Goal: Use online tool/utility: Utilize a website feature to perform a specific function

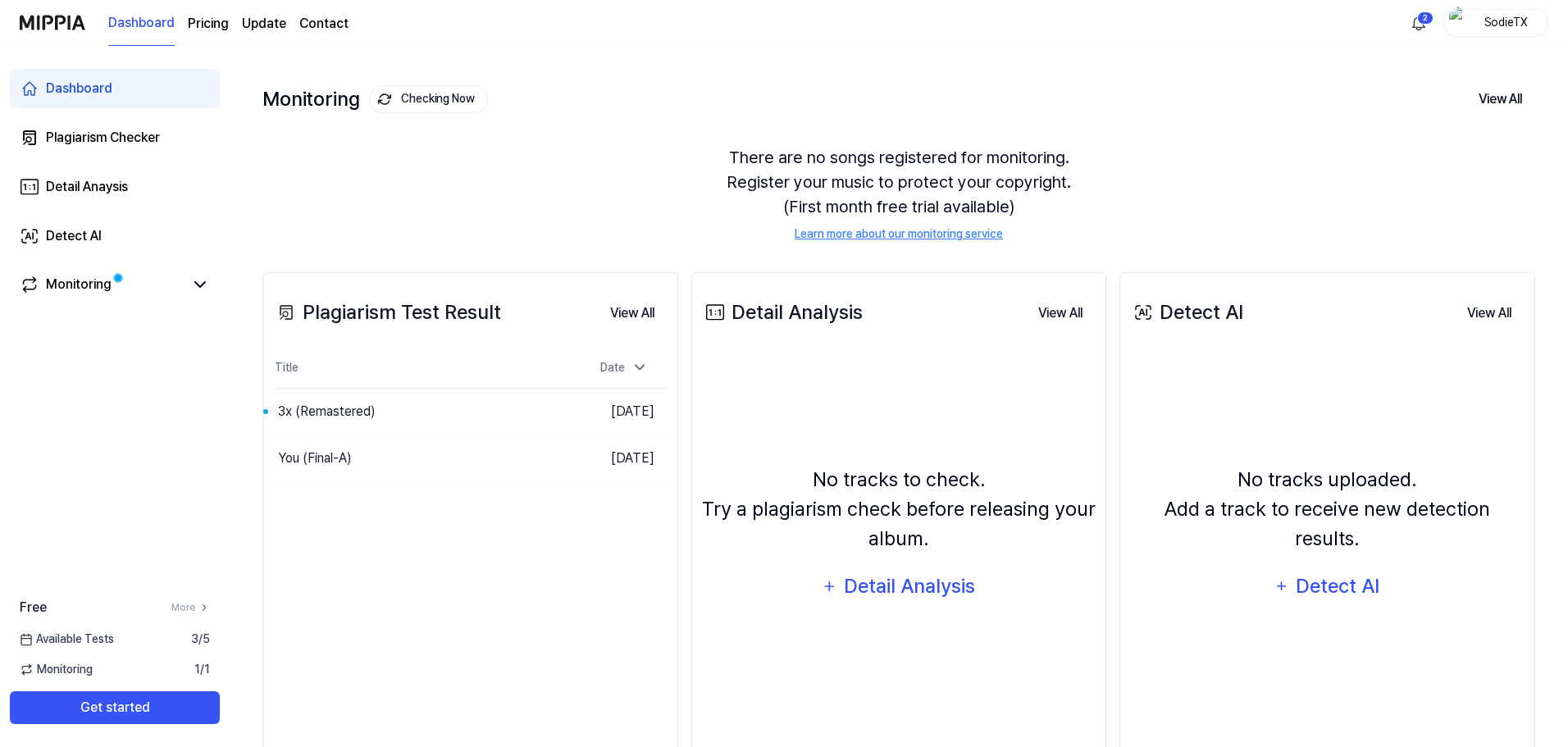
scroll to position [126, 0]
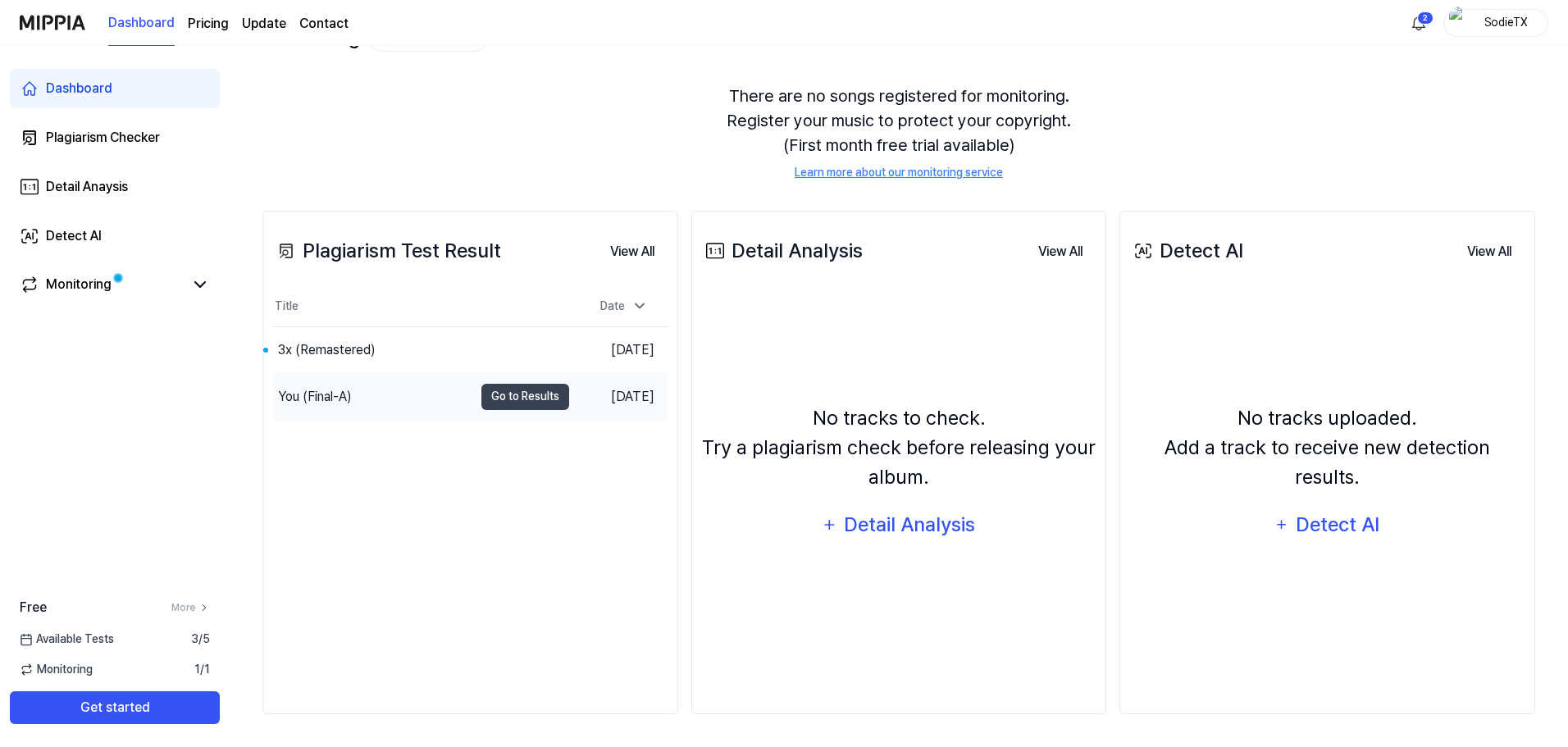
click at [315, 392] on div "You (Final-A)" at bounding box center [315, 397] width 74 height 20
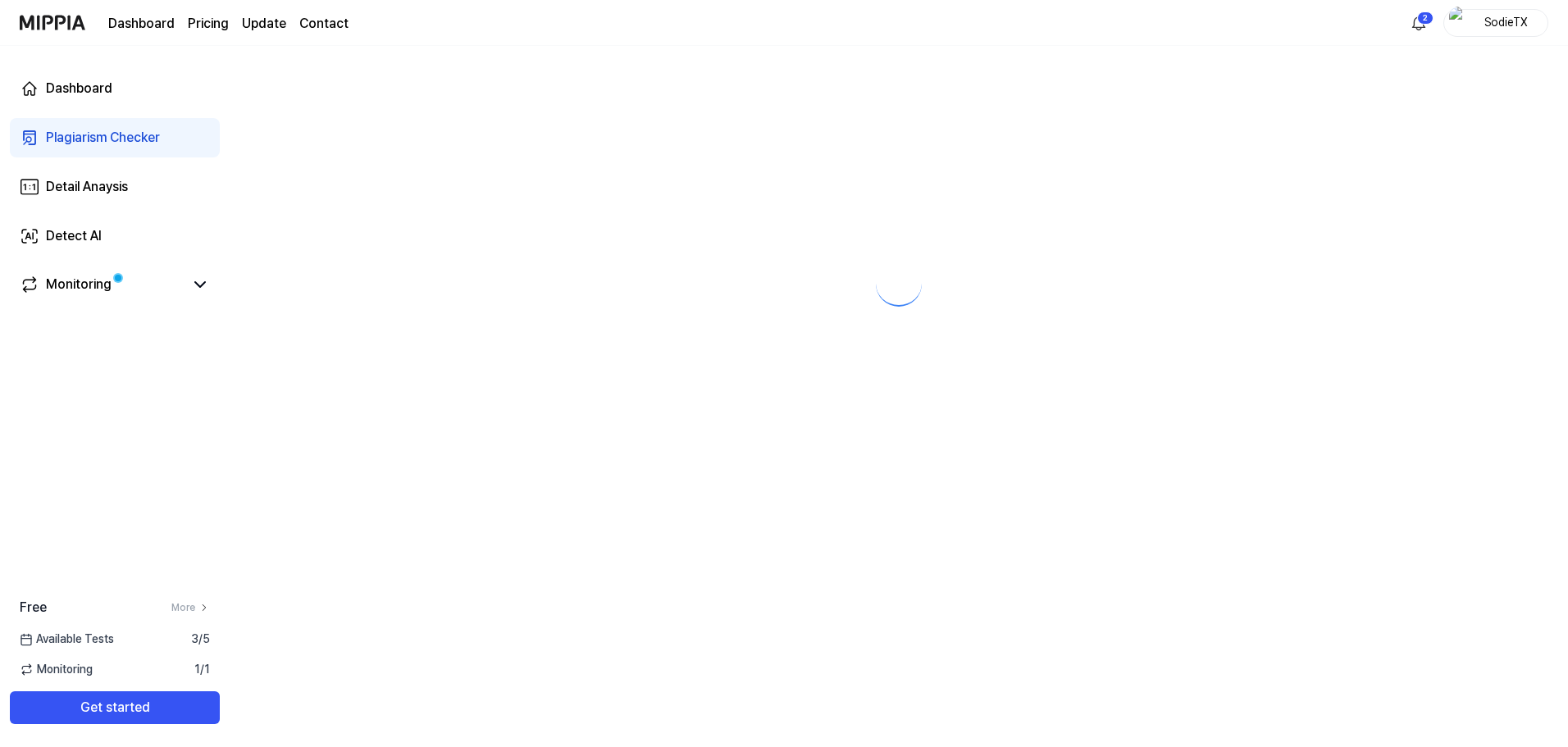
scroll to position [0, 0]
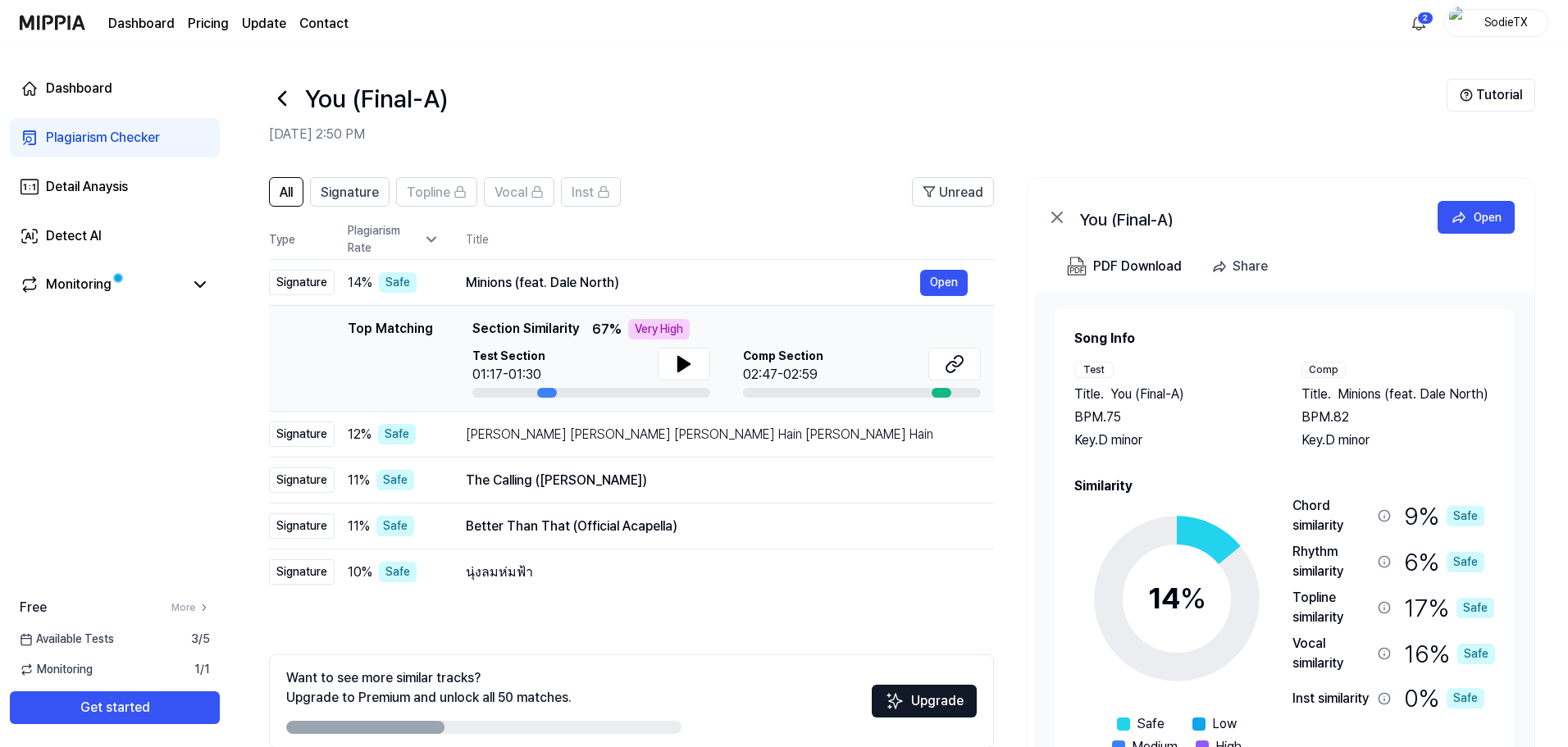
drag, startPoint x: 309, startPoint y: 402, endPoint x: 192, endPoint y: 470, distance: 135.3
click at [192, 470] on div "Dashboard Plagiarism Checker Detail Anaysis Detect AI Monitoring Free More Avai…" at bounding box center [114, 396] width 229 height 701
click at [275, 100] on icon at bounding box center [282, 98] width 26 height 26
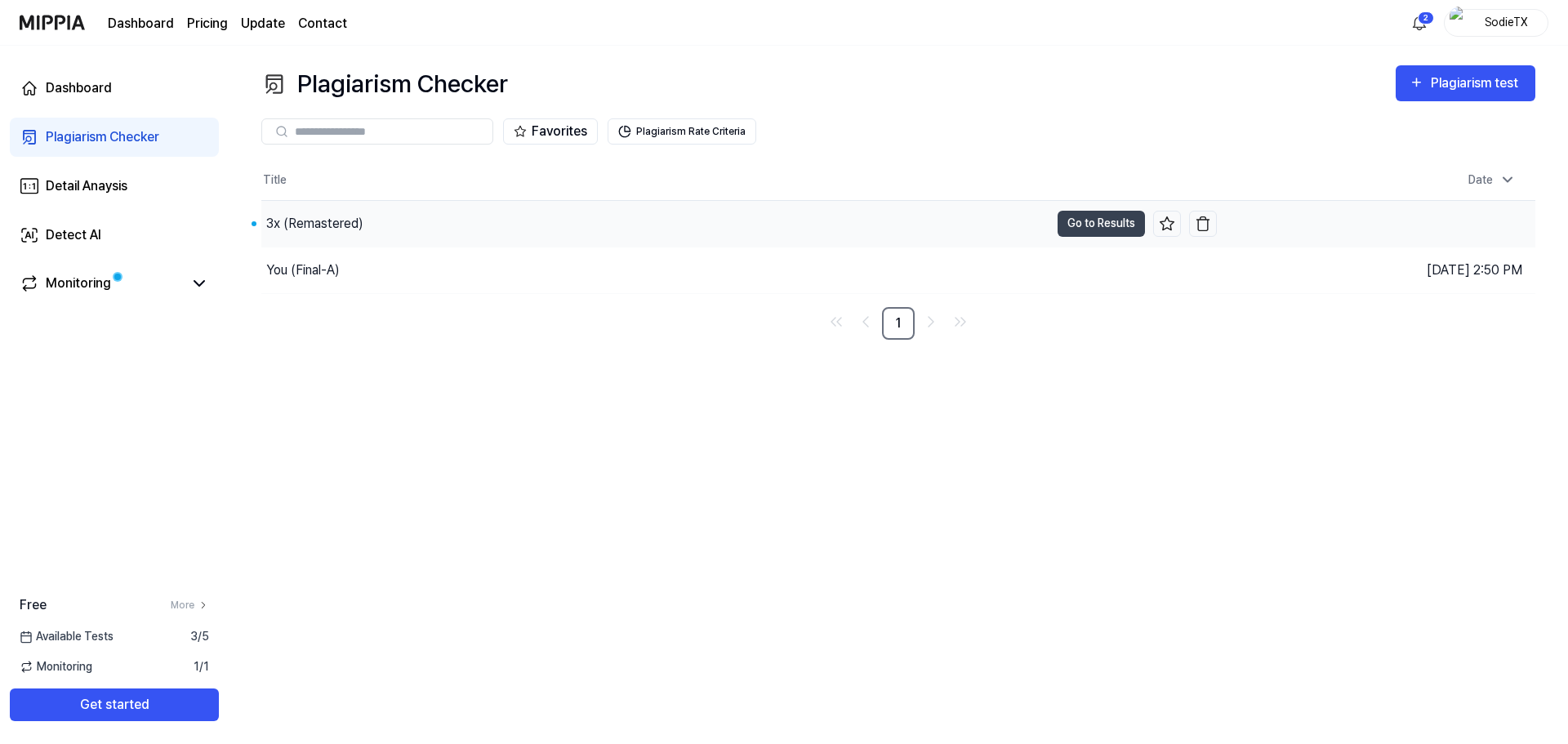
click at [332, 221] on div "3x (Remastered)" at bounding box center [314, 224] width 97 height 20
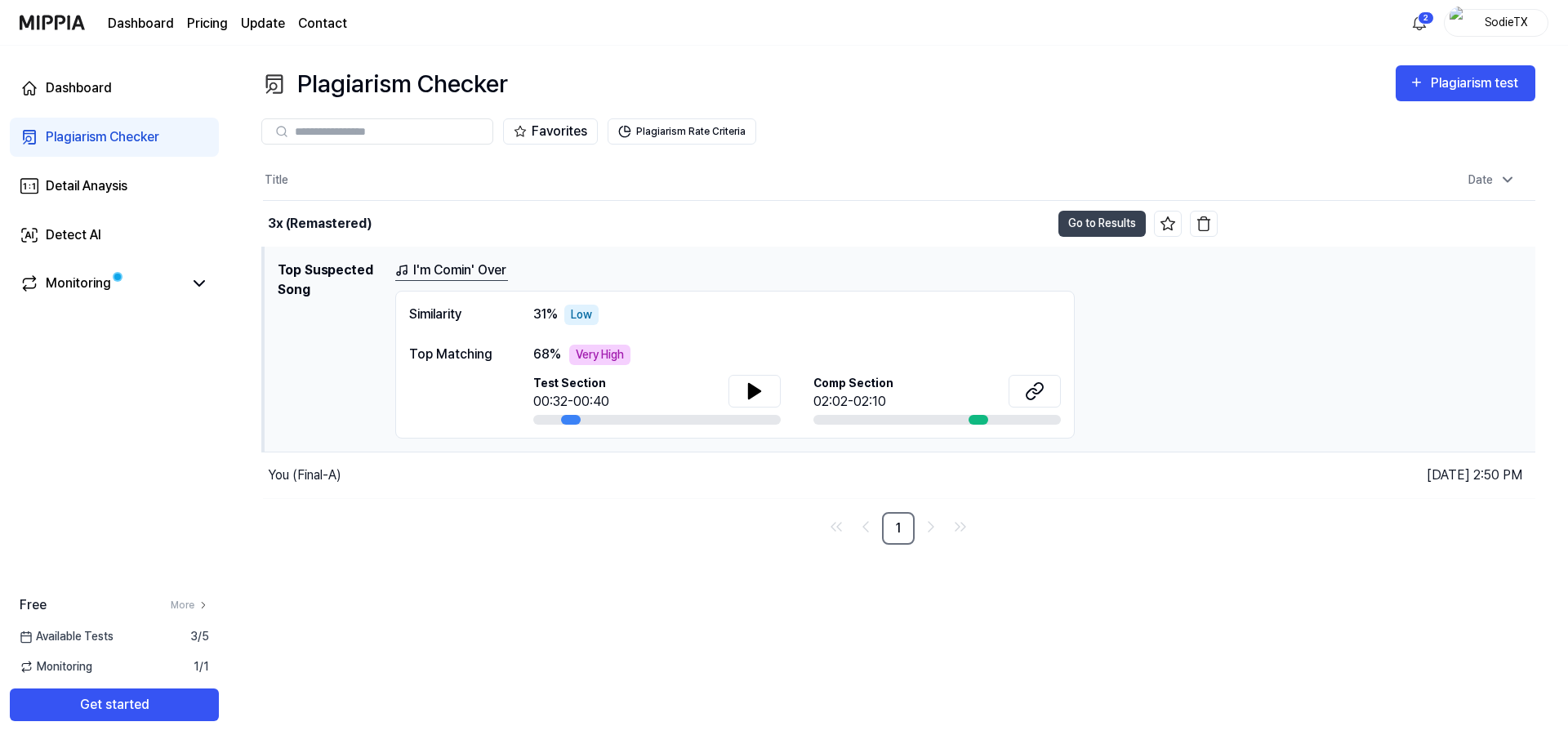
click at [1003, 386] on div "Comp Section 02:02-02:10" at bounding box center [937, 393] width 247 height 37
click at [1040, 385] on icon at bounding box center [1035, 392] width 20 height 20
click at [746, 389] on button at bounding box center [754, 391] width 52 height 32
click at [560, 411] on div "00:34/00:40" at bounding box center [571, 402] width 75 height 20
click at [561, 416] on div at bounding box center [657, 420] width 247 height 10
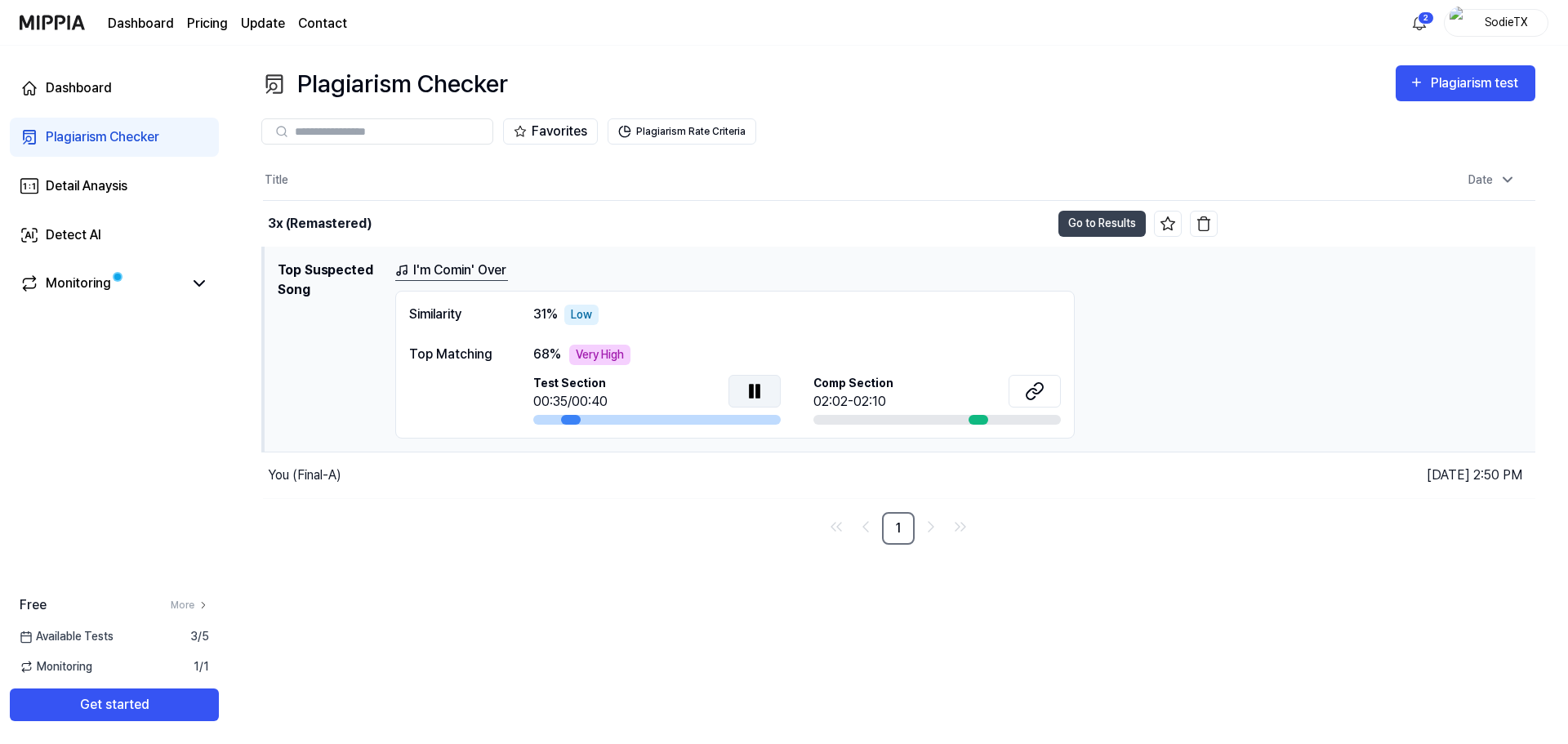
click at [564, 420] on div at bounding box center [571, 420] width 20 height 10
click at [559, 415] on div at bounding box center [657, 420] width 247 height 10
click at [559, 420] on div at bounding box center [657, 420] width 247 height 10
drag, startPoint x: 572, startPoint y: 420, endPoint x: 564, endPoint y: 421, distance: 8.1
click at [564, 421] on div at bounding box center [571, 420] width 20 height 10
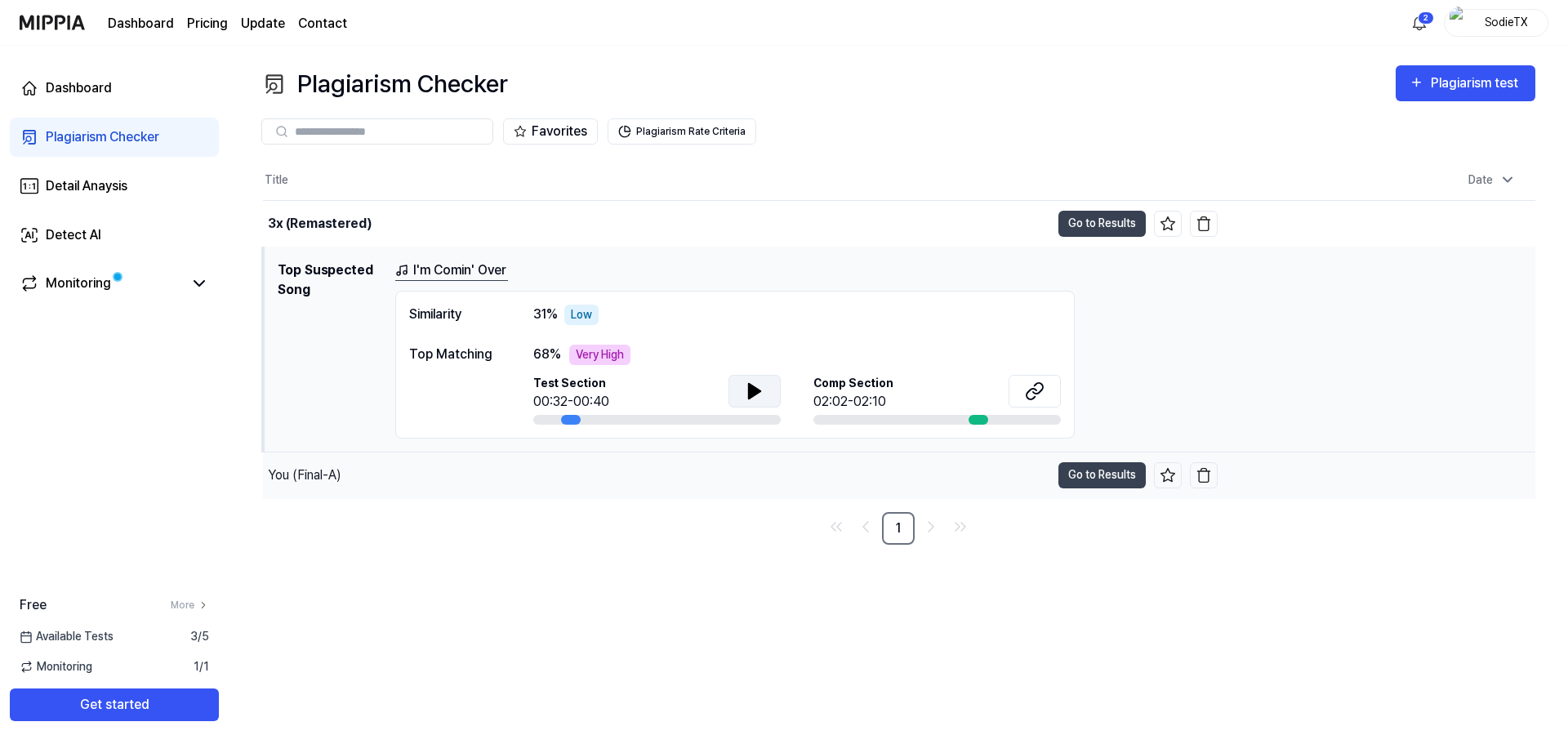
click at [335, 477] on div "You (Final-A)" at bounding box center [305, 476] width 73 height 20
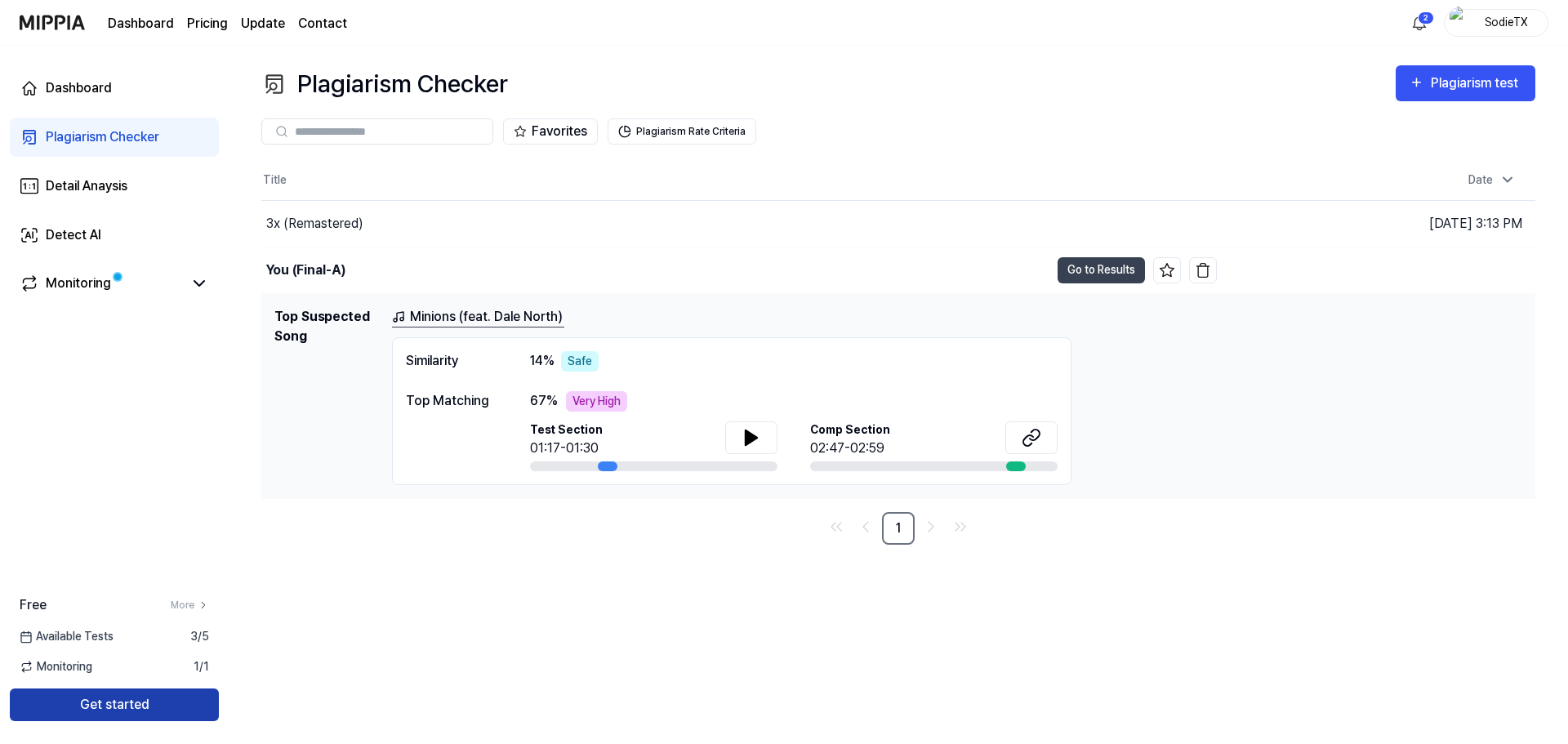
click at [138, 691] on button "Get started" at bounding box center [114, 705] width 209 height 32
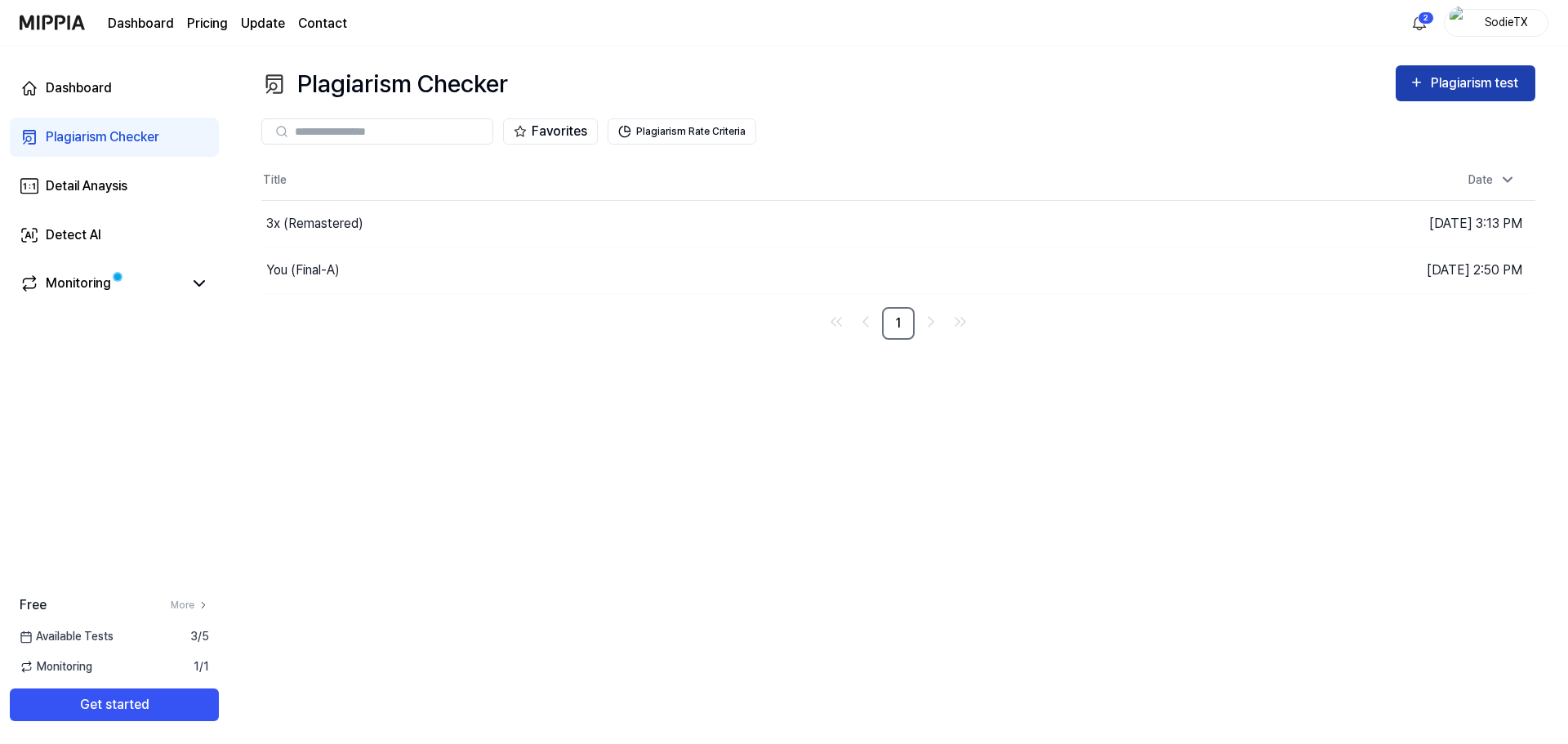
click at [1443, 78] on div "Plagiarism test" at bounding box center [1477, 83] width 91 height 22
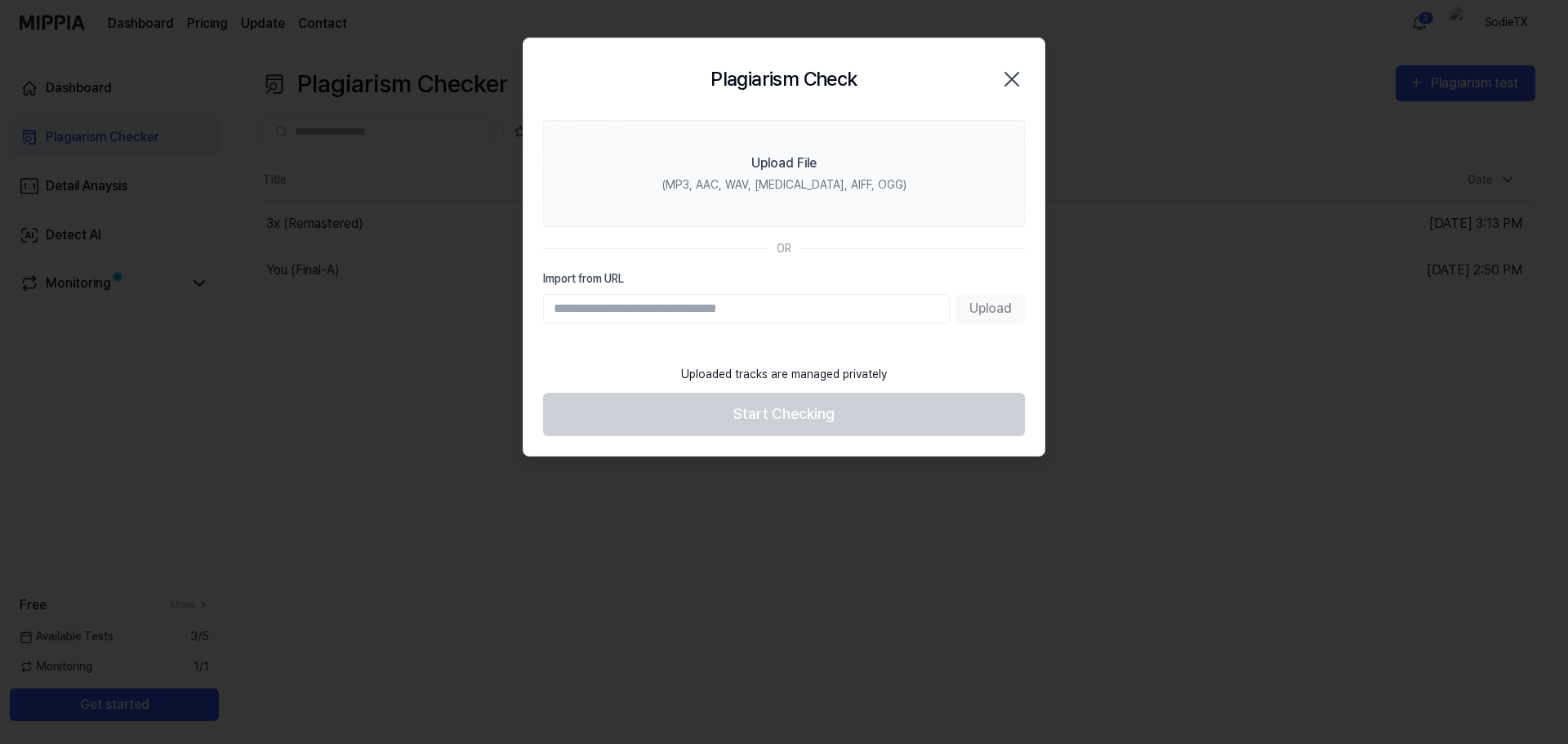
click at [843, 313] on input "Import from URL" at bounding box center [746, 308] width 407 height 30
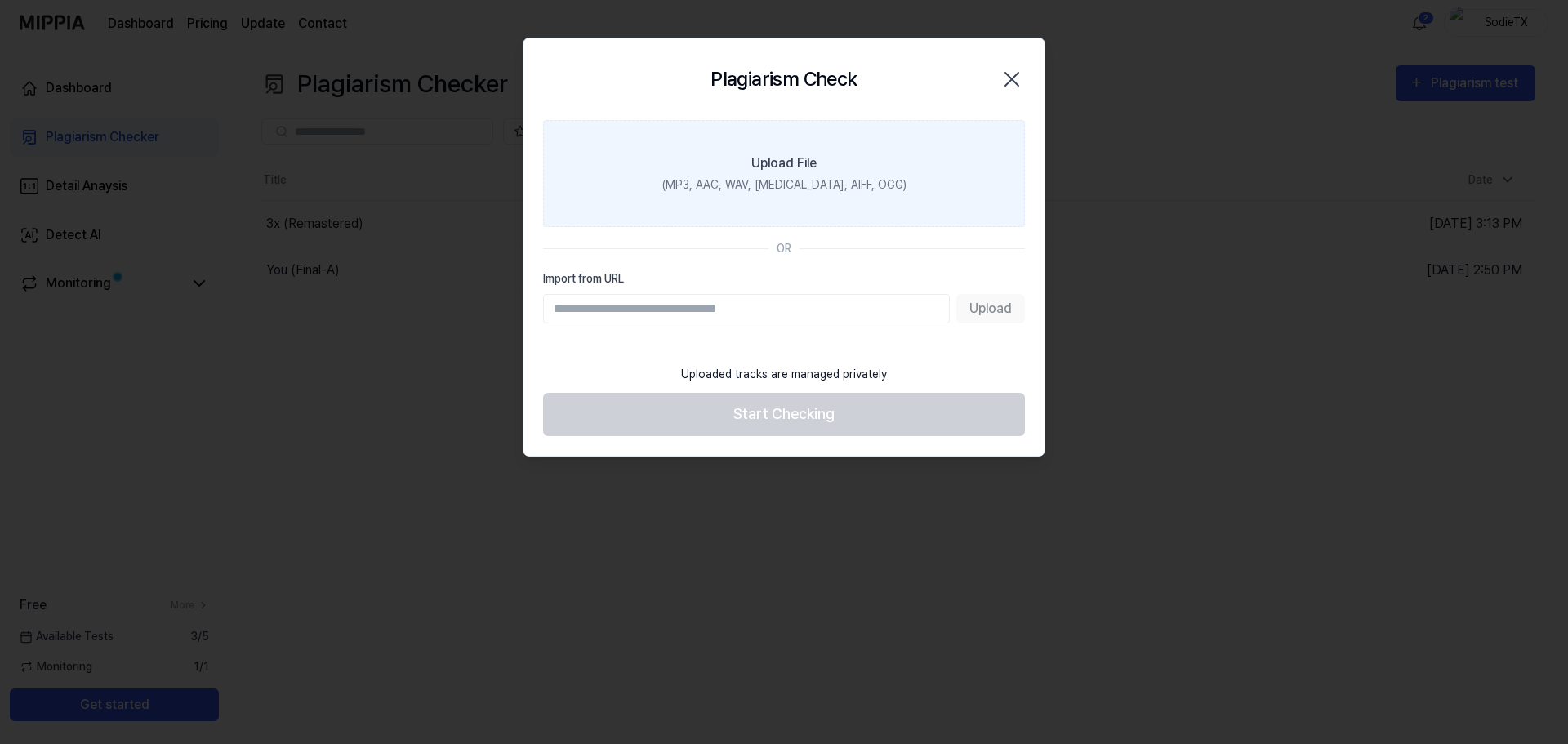
click at [900, 169] on label "Upload File (MP3, AAC, WAV, [MEDICAL_DATA], AIFF, OGG)" at bounding box center [784, 173] width 482 height 107
click at [0, 0] on input "Upload File (MP3, AAC, WAV, [MEDICAL_DATA], AIFF, OGG)" at bounding box center [0, 0] width 0 height 0
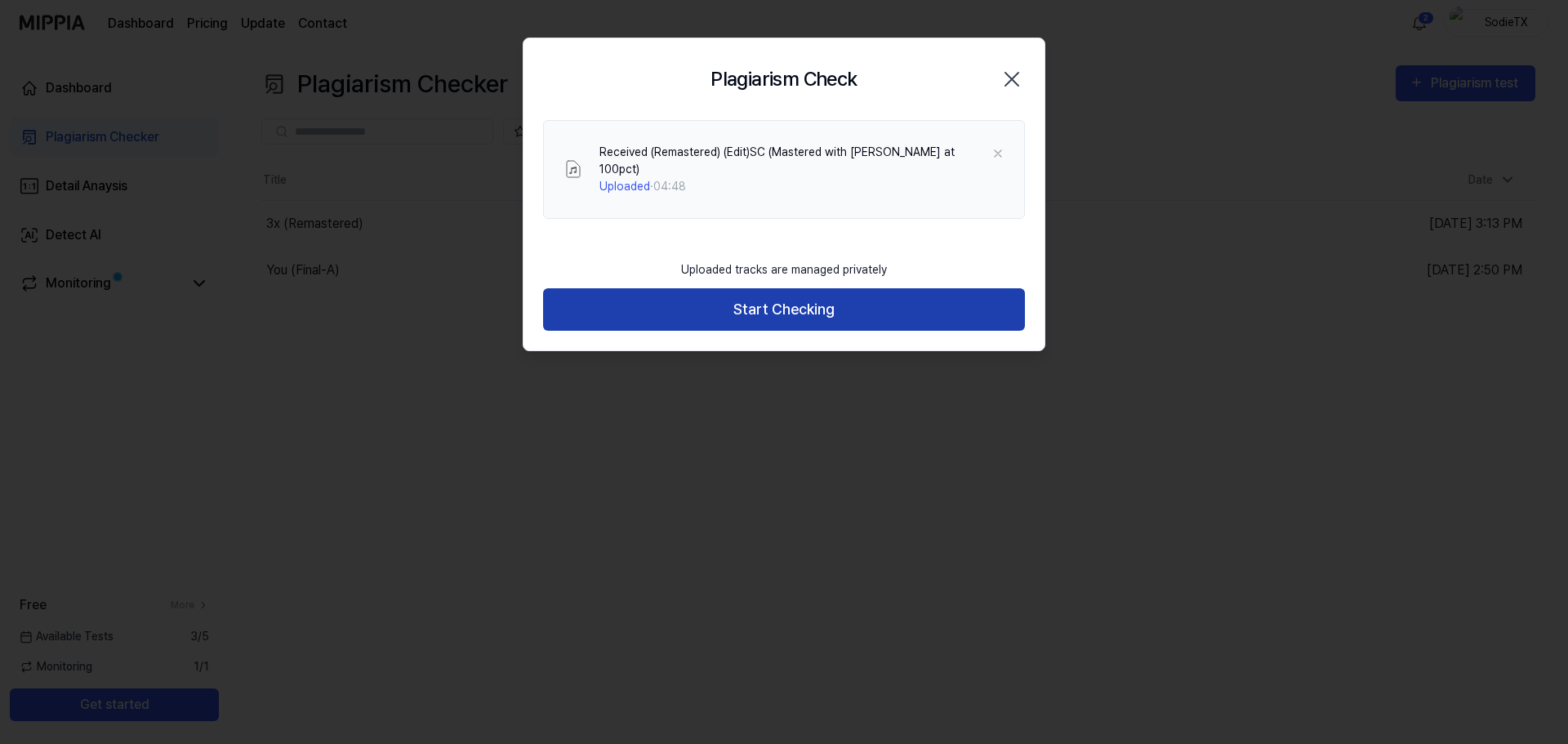
click at [712, 292] on button "Start Checking" at bounding box center [784, 310] width 482 height 43
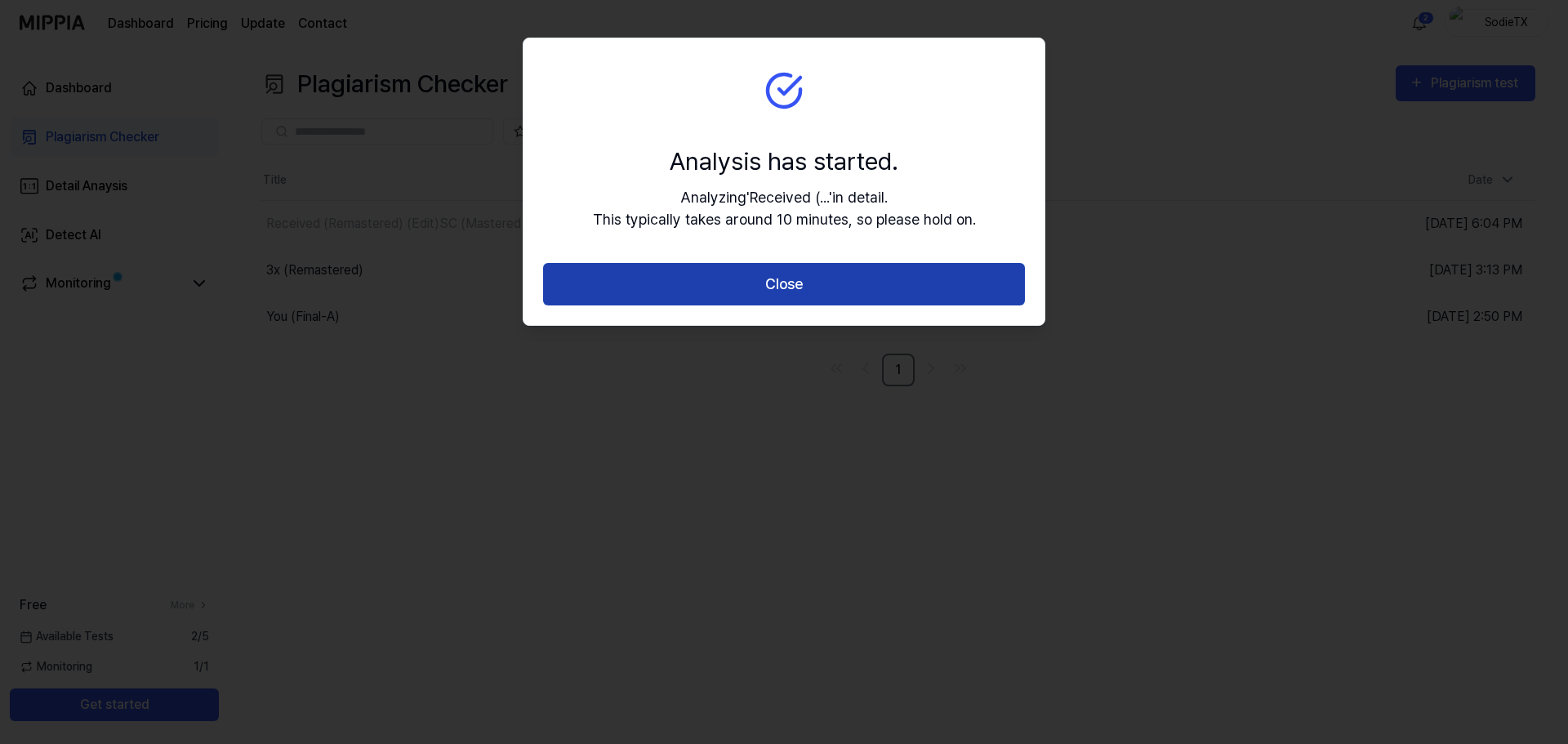
click at [712, 292] on button "Close" at bounding box center [784, 284] width 482 height 43
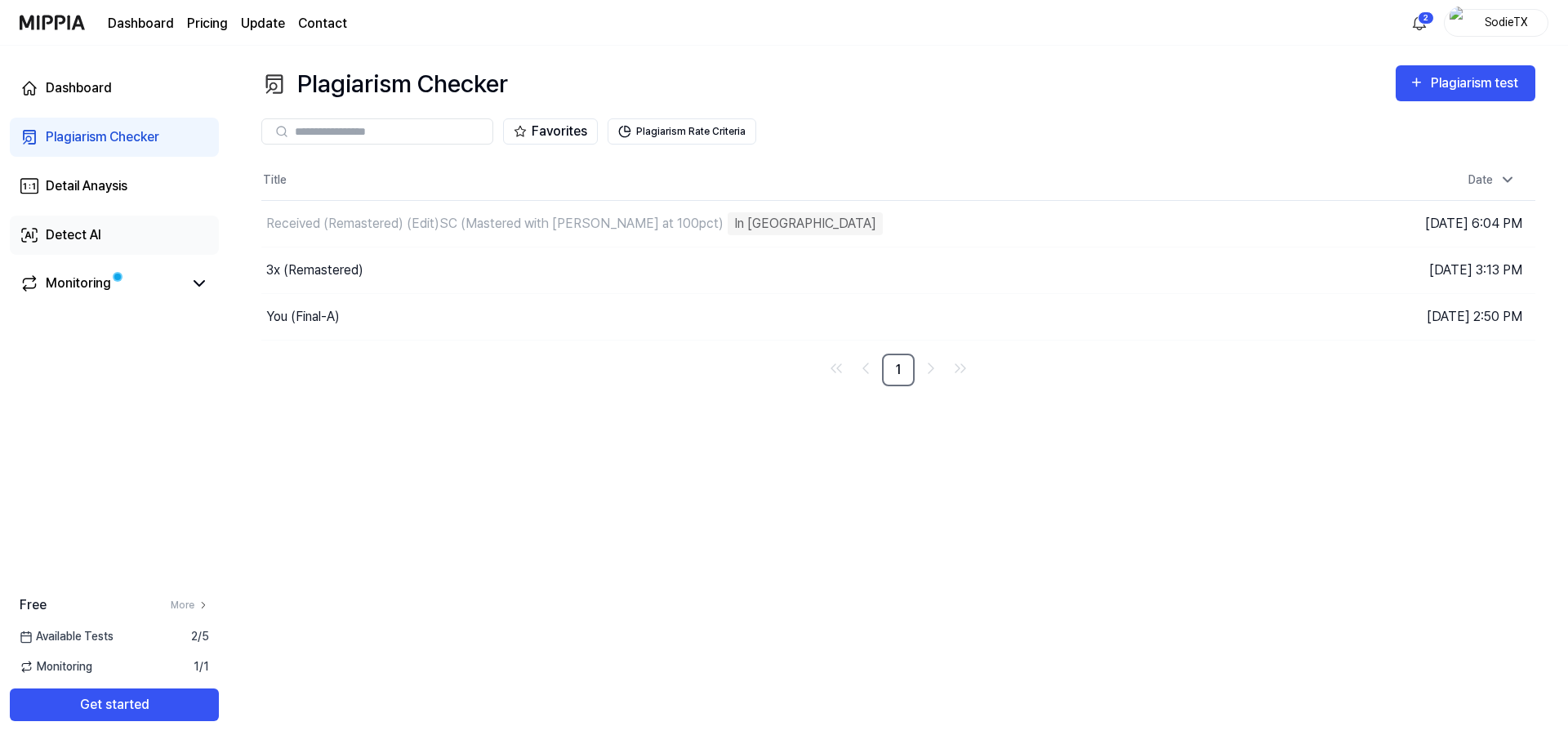
click at [106, 231] on link "Detect AI" at bounding box center [114, 236] width 209 height 39
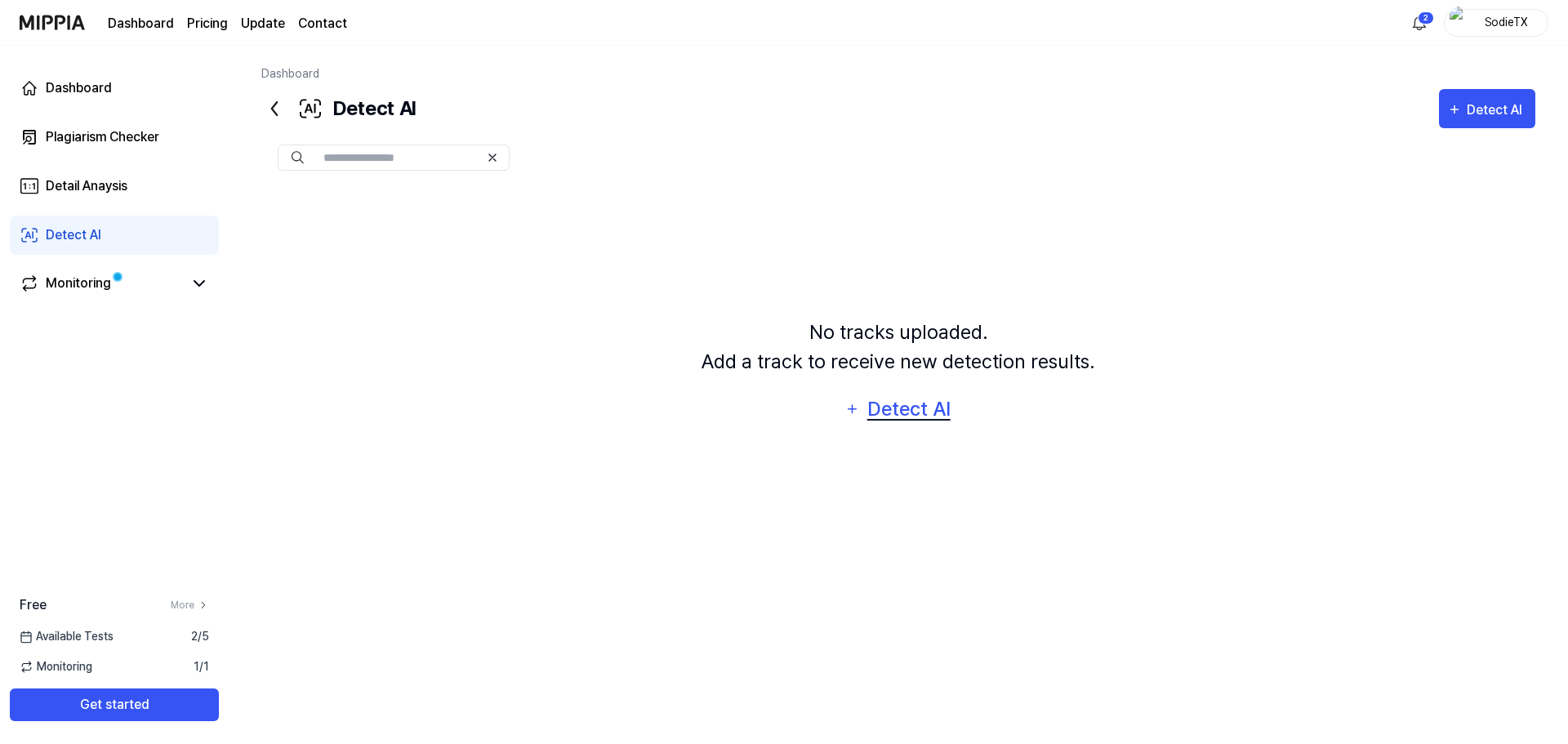
click at [897, 412] on div "Detect AI" at bounding box center [909, 409] width 88 height 31
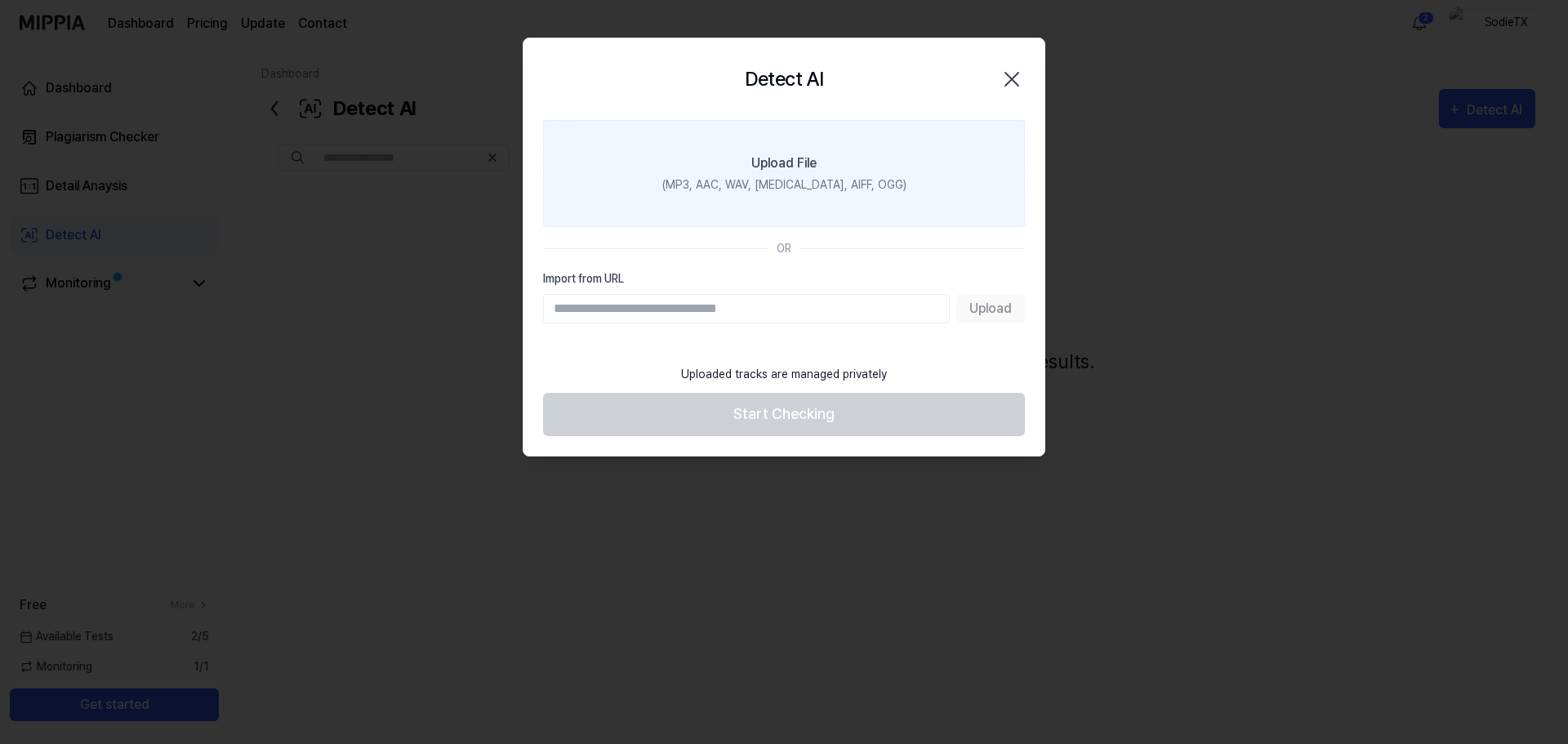
click at [729, 170] on label "Upload File (MP3, AAC, WAV, [MEDICAL_DATA], AIFF, OGG)" at bounding box center [784, 173] width 482 height 107
click at [0, 0] on input "Upload File (MP3, AAC, WAV, [MEDICAL_DATA], AIFF, OGG)" at bounding box center [0, 0] width 0 height 0
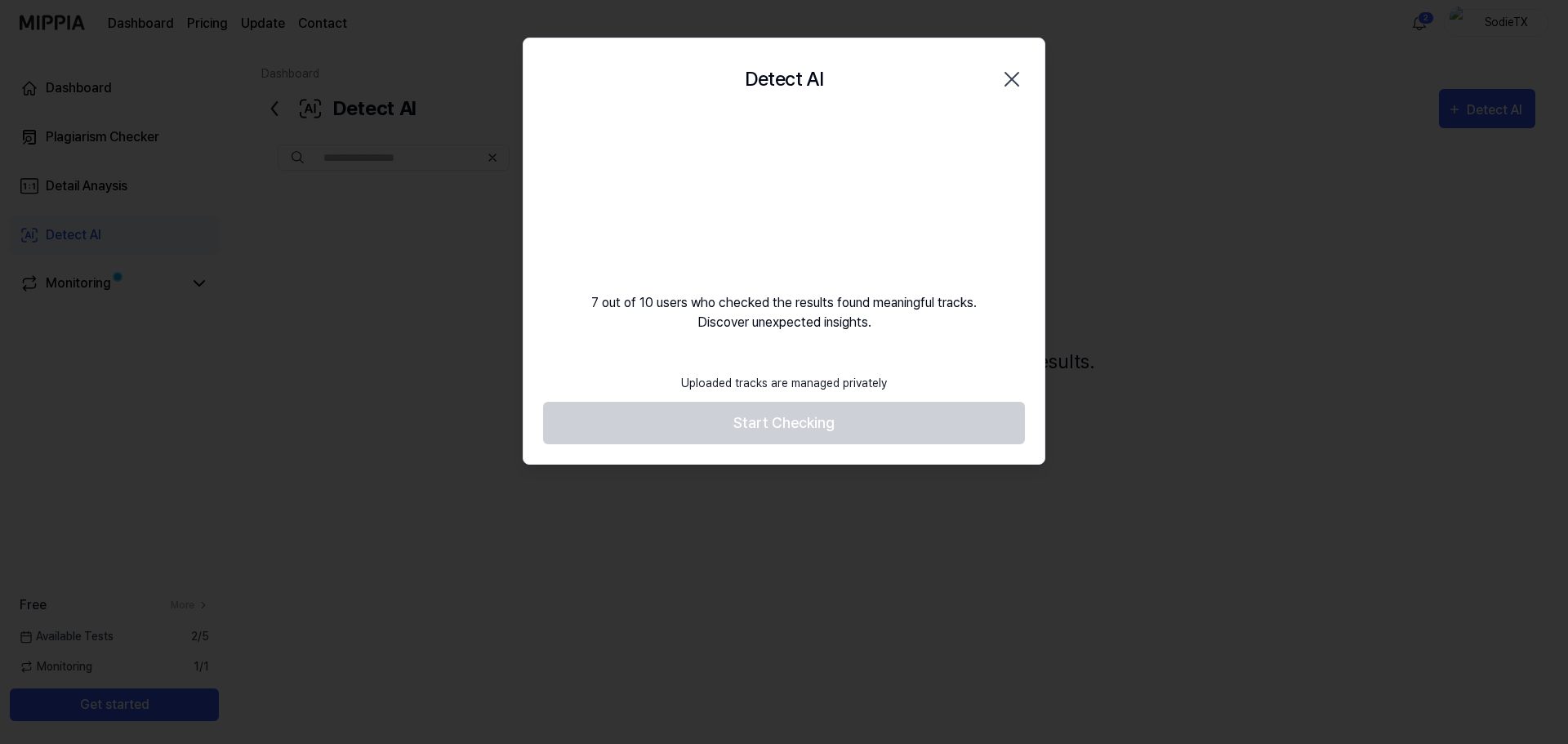
click at [1004, 82] on icon "button" at bounding box center [1012, 79] width 26 height 26
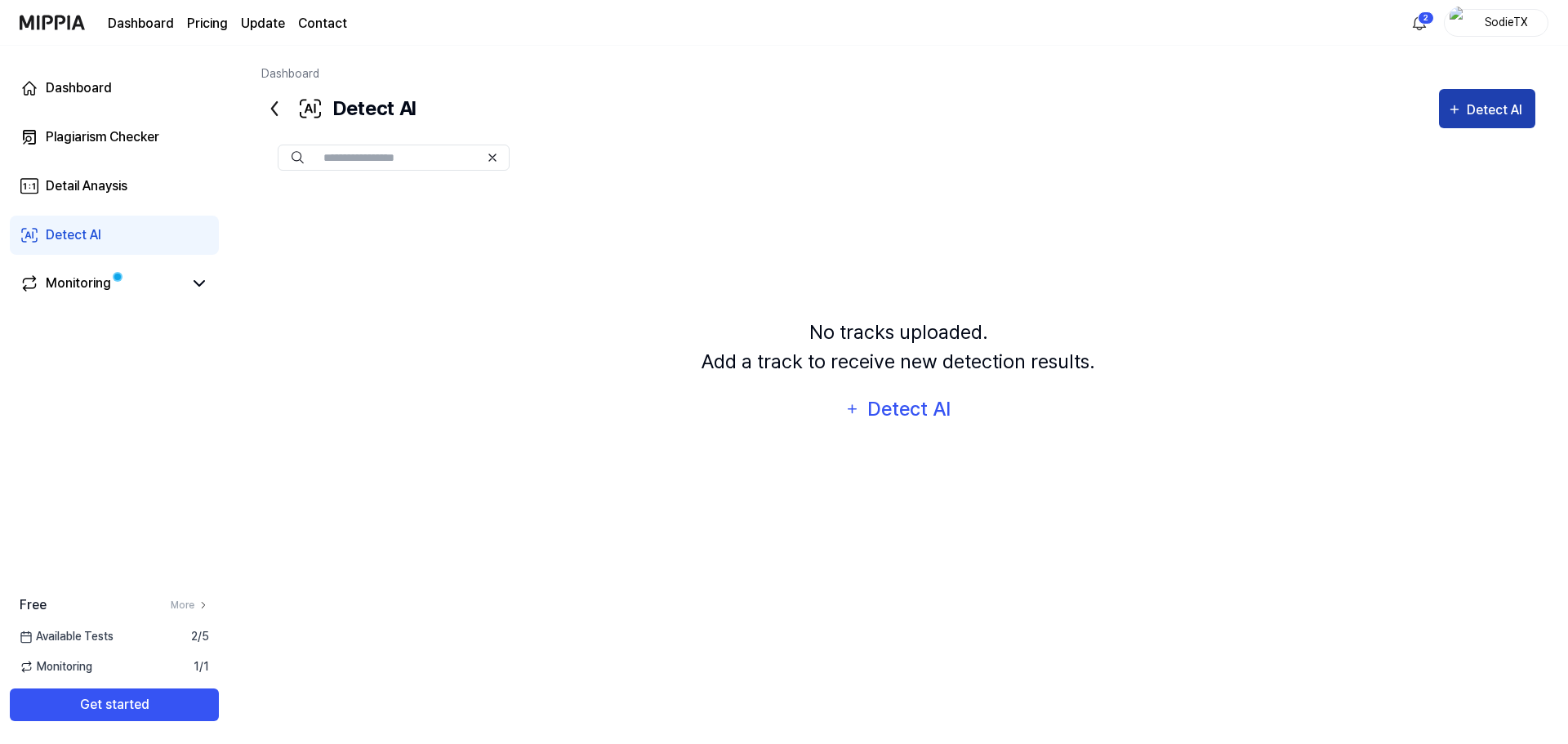
click at [1471, 100] on div "Detect AI" at bounding box center [1496, 110] width 60 height 22
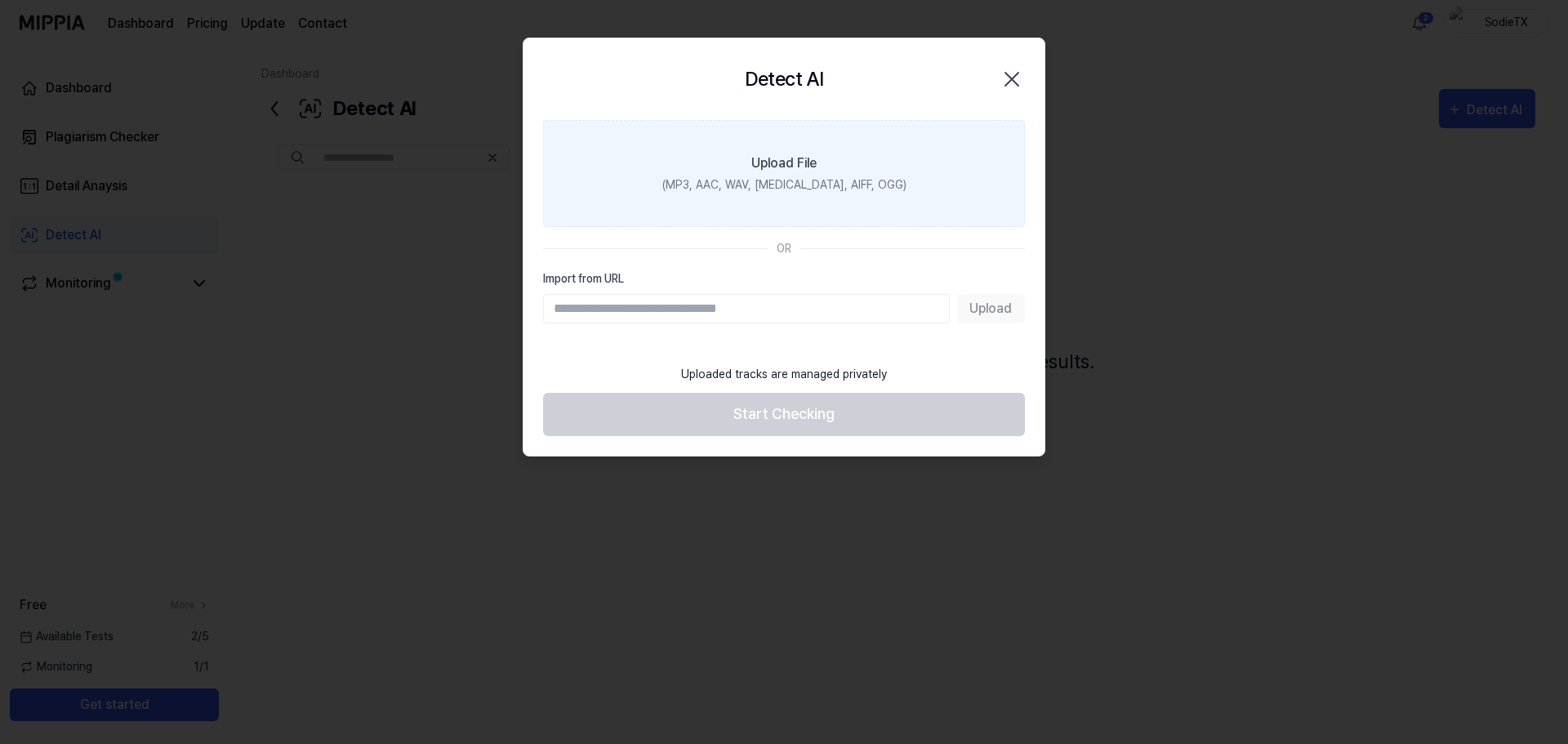
click at [853, 177] on div "(MP3, AAC, WAV, [MEDICAL_DATA], AIFF, OGG)" at bounding box center [784, 185] width 245 height 17
click at [0, 0] on input "Upload File (MP3, AAC, WAV, [MEDICAL_DATA], AIFF, OGG)" at bounding box center [0, 0] width 0 height 0
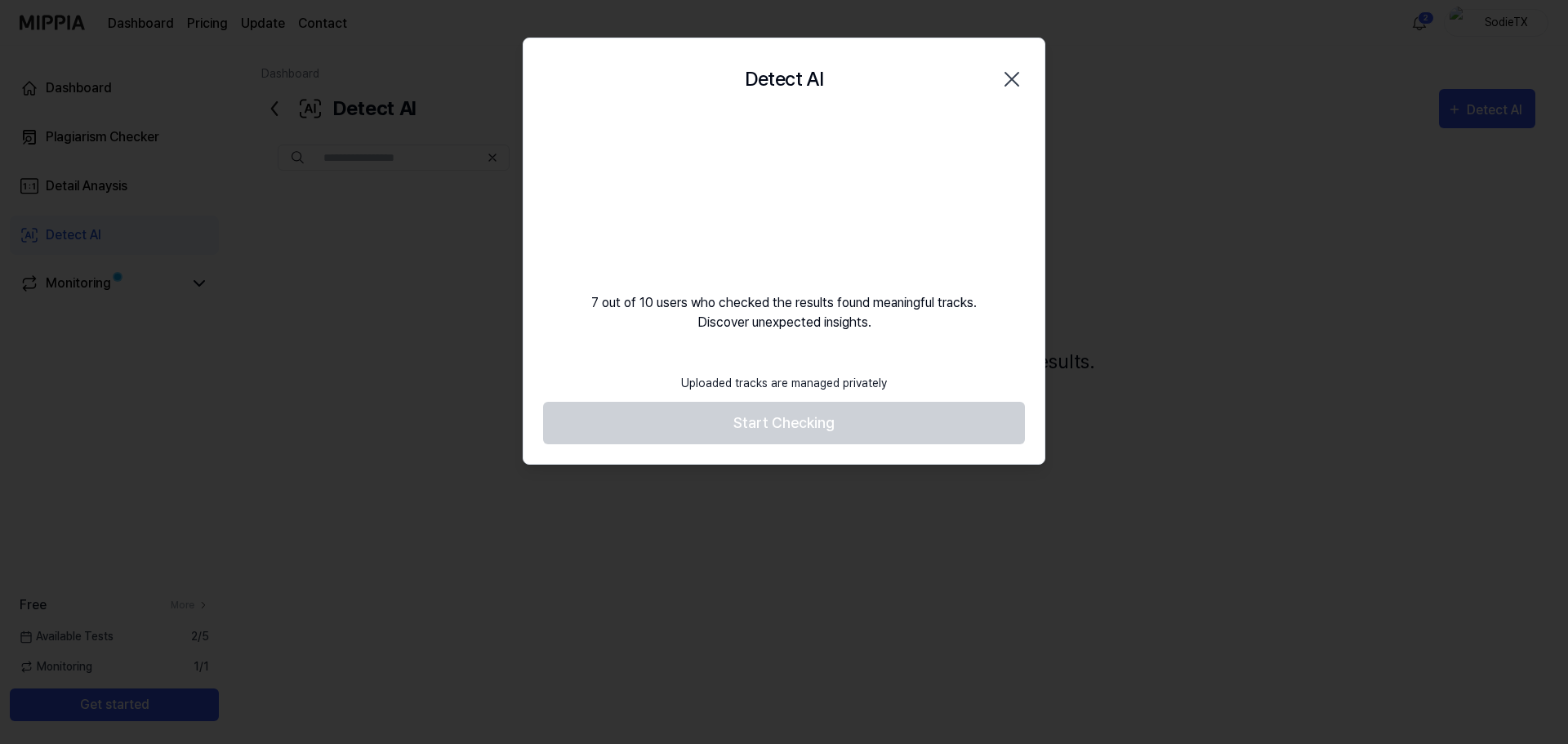
click at [1012, 75] on icon "button" at bounding box center [1012, 79] width 26 height 26
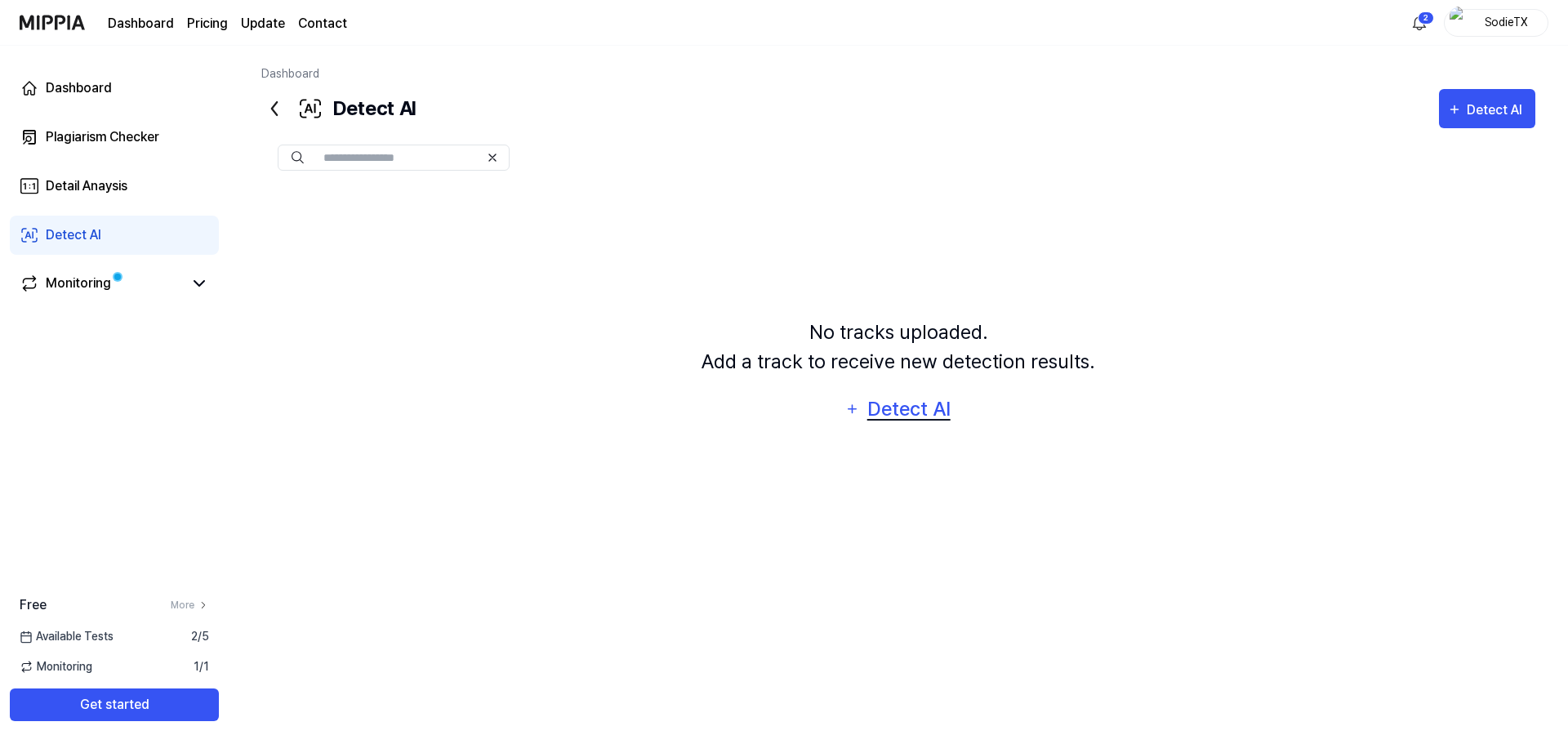
click at [922, 411] on div "Detect AI" at bounding box center [909, 409] width 88 height 31
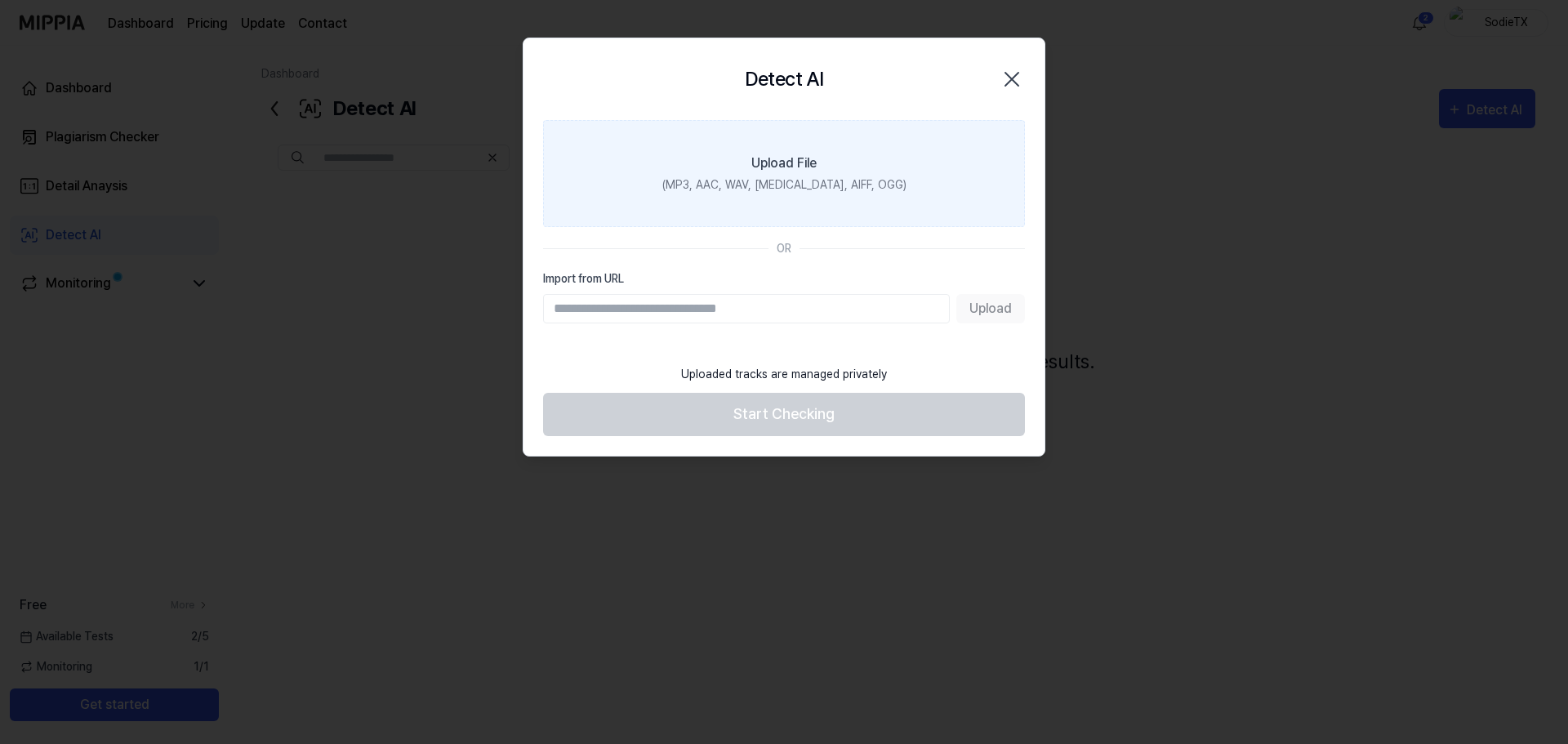
click at [744, 175] on label "Upload File (MP3, AAC, WAV, [MEDICAL_DATA], AIFF, OGG)" at bounding box center [784, 173] width 482 height 107
click at [0, 0] on input "Upload File (MP3, AAC, WAV, [MEDICAL_DATA], AIFF, OGG)" at bounding box center [0, 0] width 0 height 0
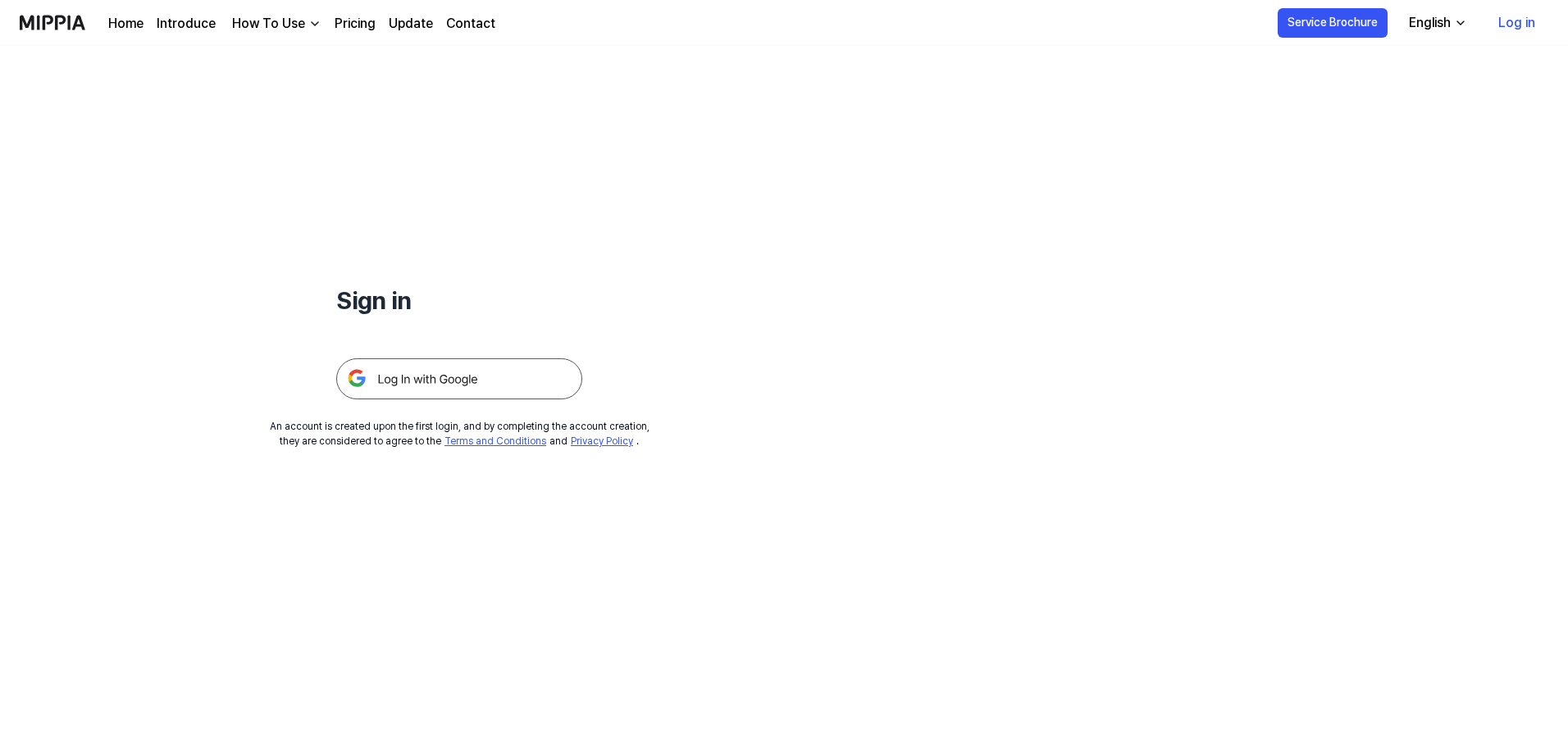
click at [478, 380] on img at bounding box center [459, 379] width 246 height 41
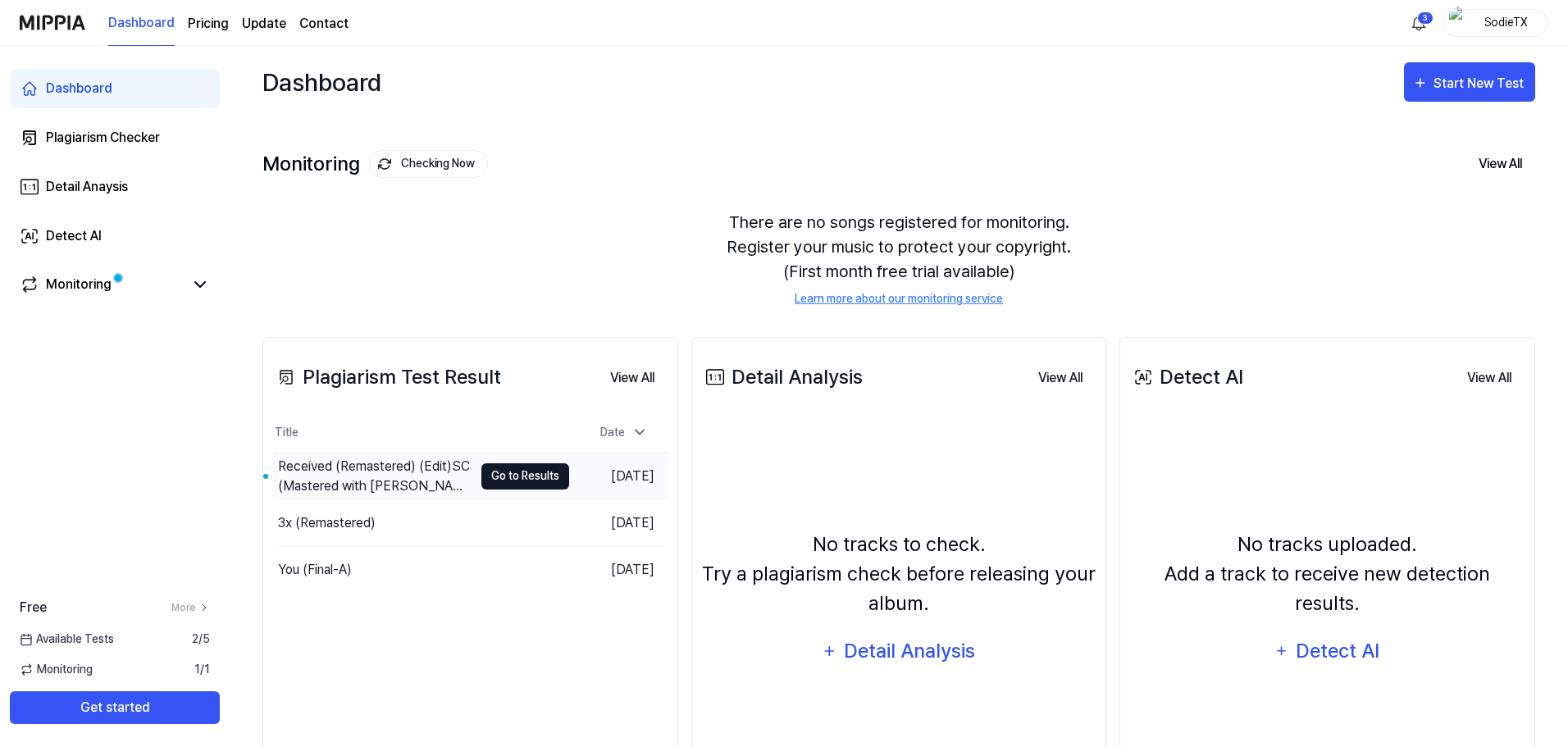
click at [505, 472] on button "Go to Results" at bounding box center [525, 476] width 88 height 26
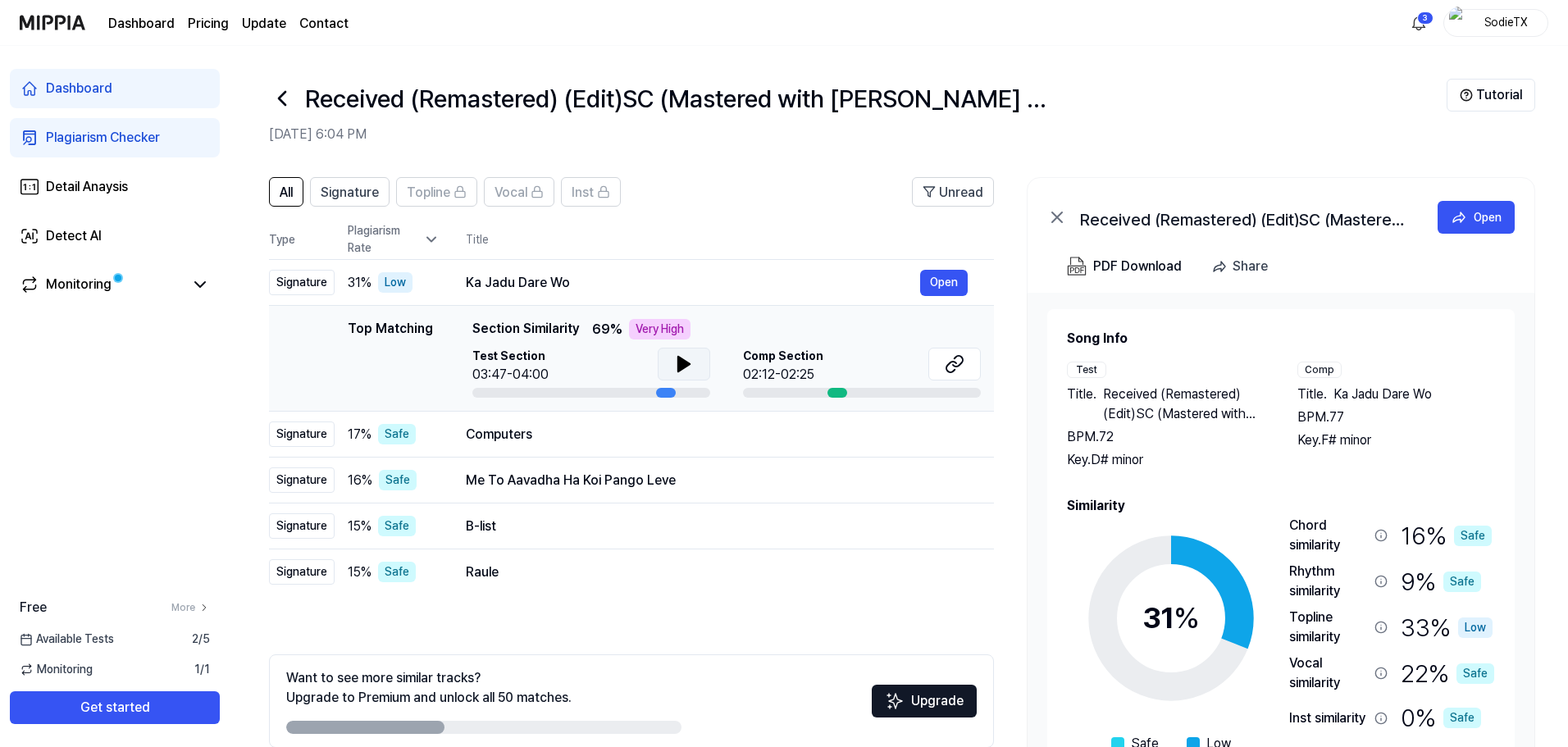
click at [681, 361] on icon at bounding box center [684, 364] width 12 height 14
click at [641, 439] on div "Computers" at bounding box center [693, 435] width 454 height 20
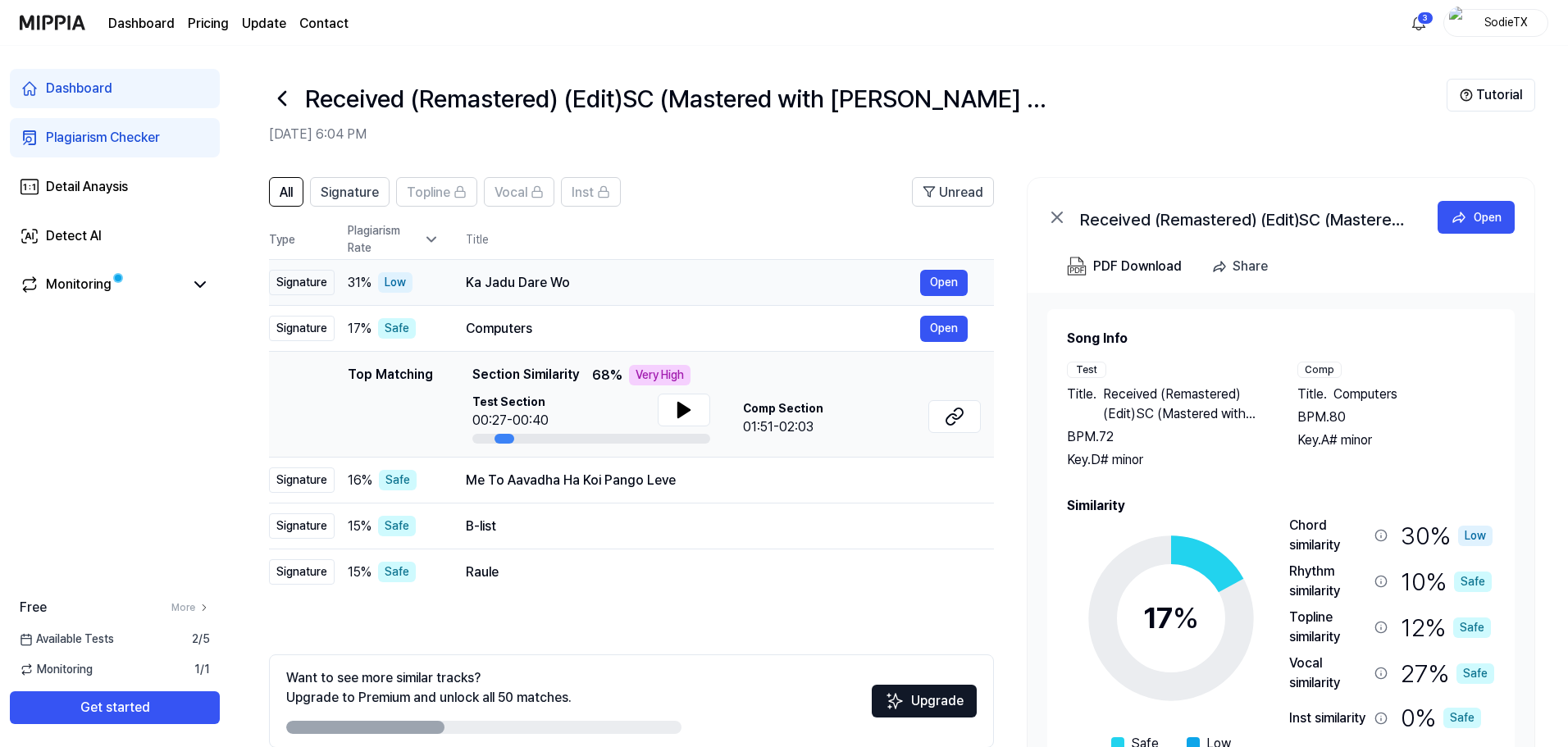
click at [641, 292] on div "Ka Jadu Dare Wo" at bounding box center [693, 284] width 454 height 20
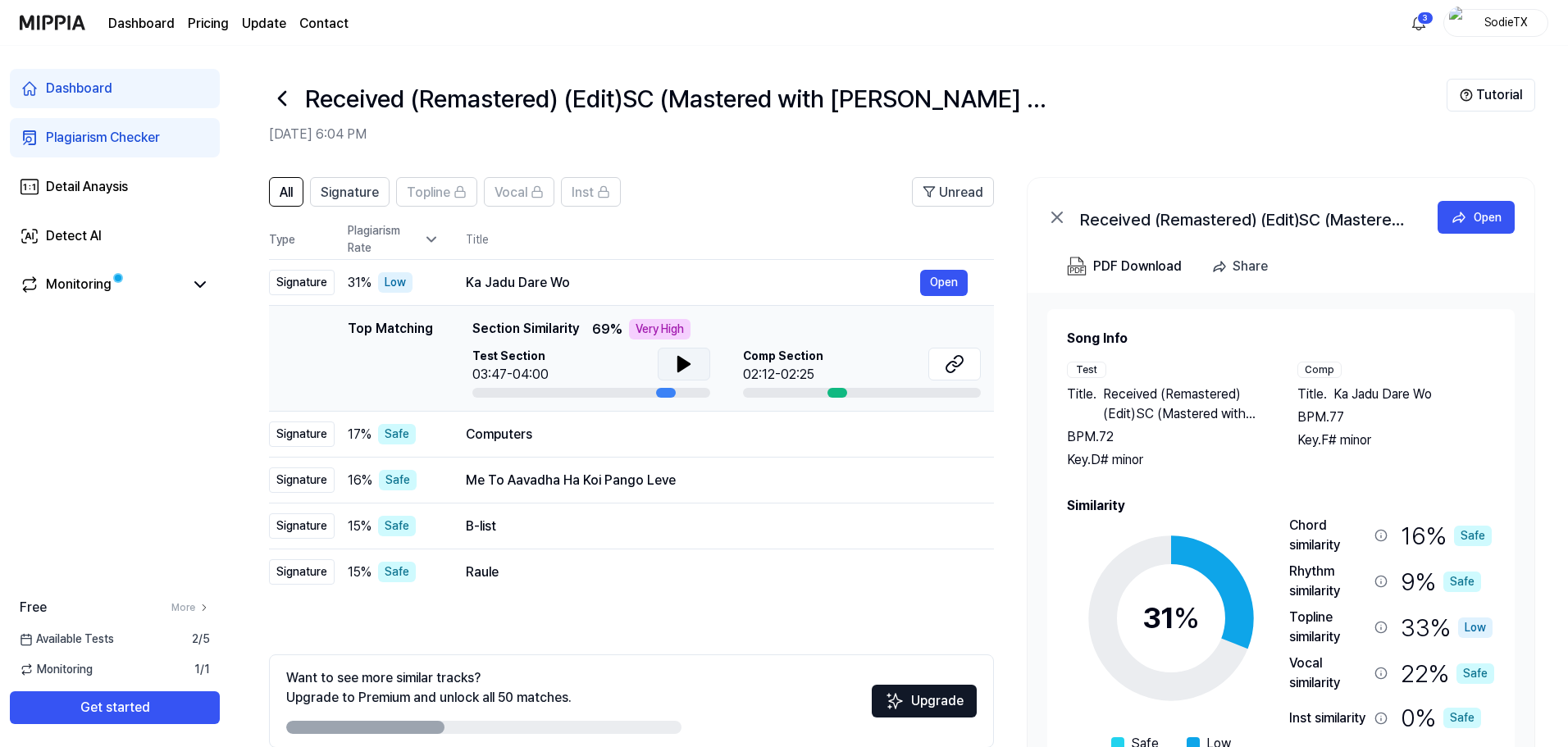
click at [681, 359] on icon at bounding box center [684, 364] width 12 height 14
click at [949, 363] on icon at bounding box center [954, 364] width 20 height 20
click at [464, 428] on td "Computers Open" at bounding box center [717, 435] width 554 height 46
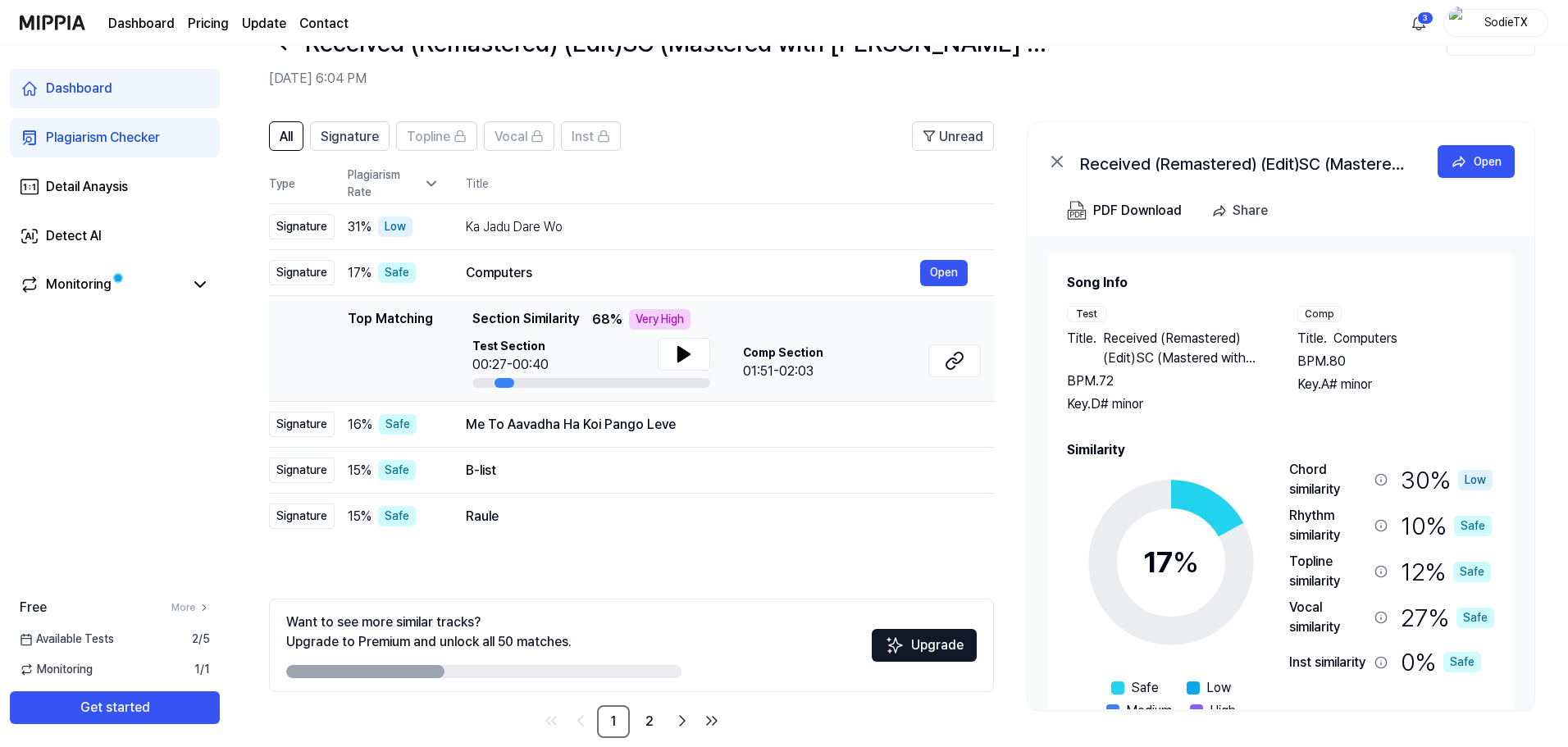
scroll to position [79, 0]
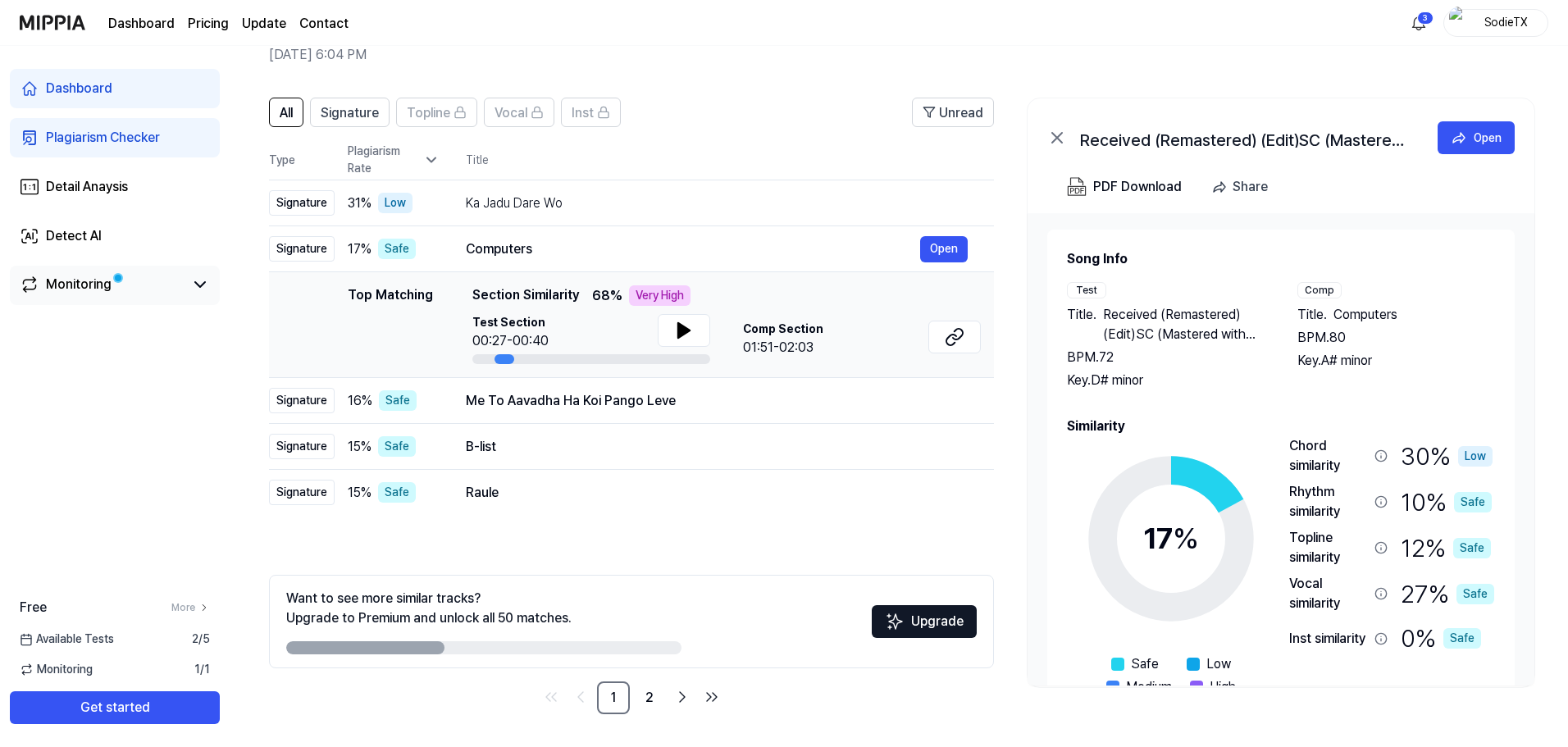
click at [134, 276] on link "Monitoring" at bounding box center [102, 284] width 164 height 20
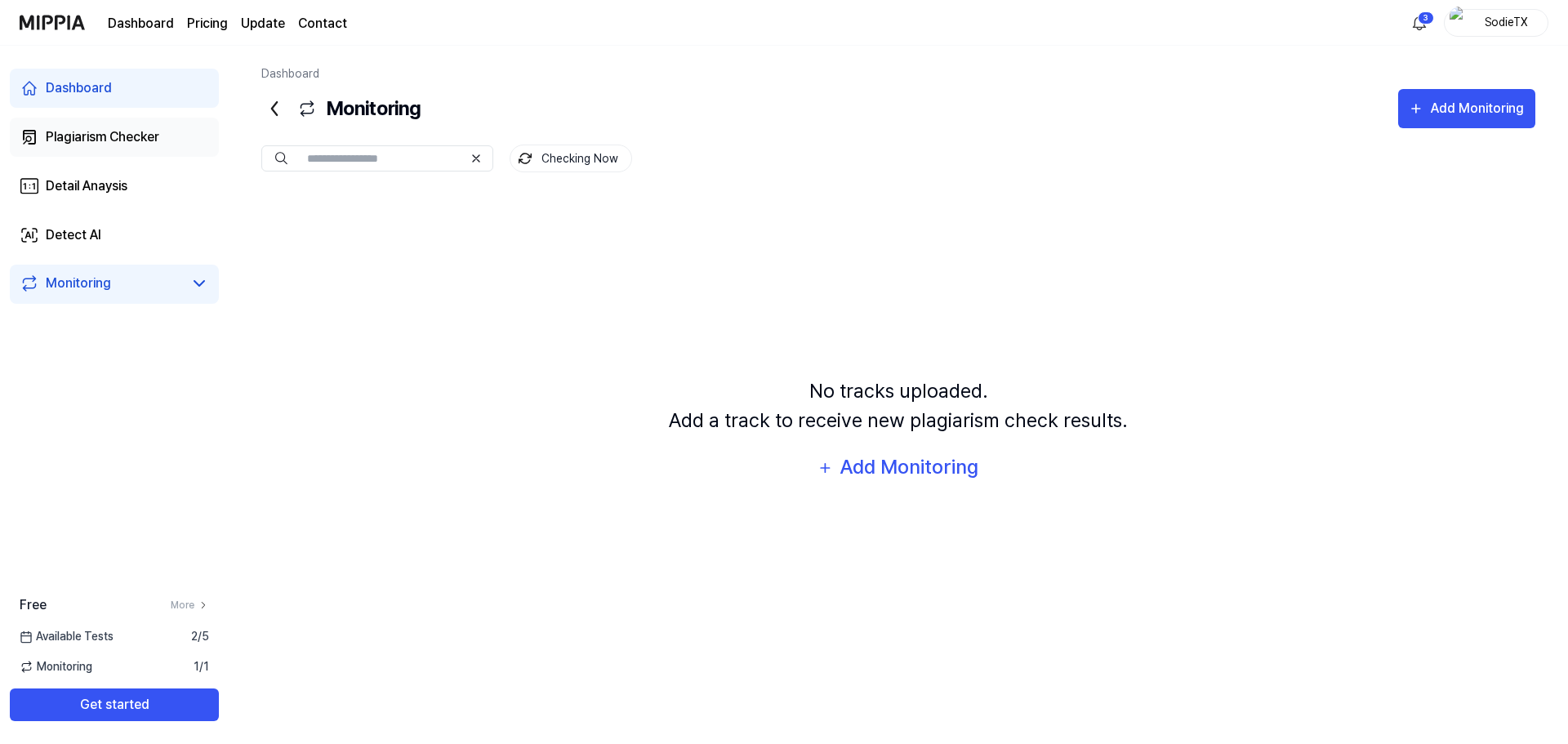
click at [131, 138] on div "Plagiarism Checker" at bounding box center [102, 137] width 114 height 20
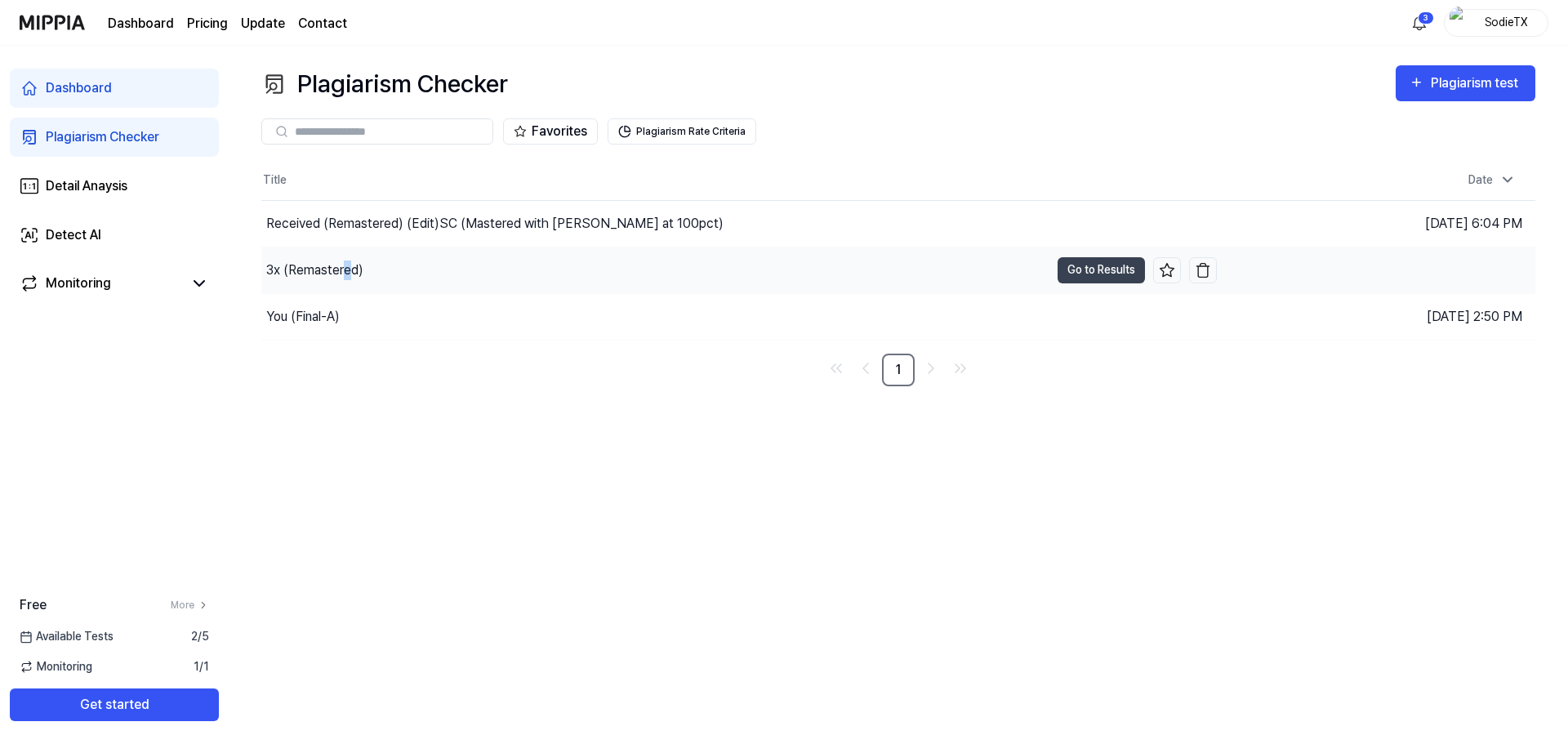
click at [348, 269] on div "3x (Remastered)" at bounding box center [314, 271] width 97 height 20
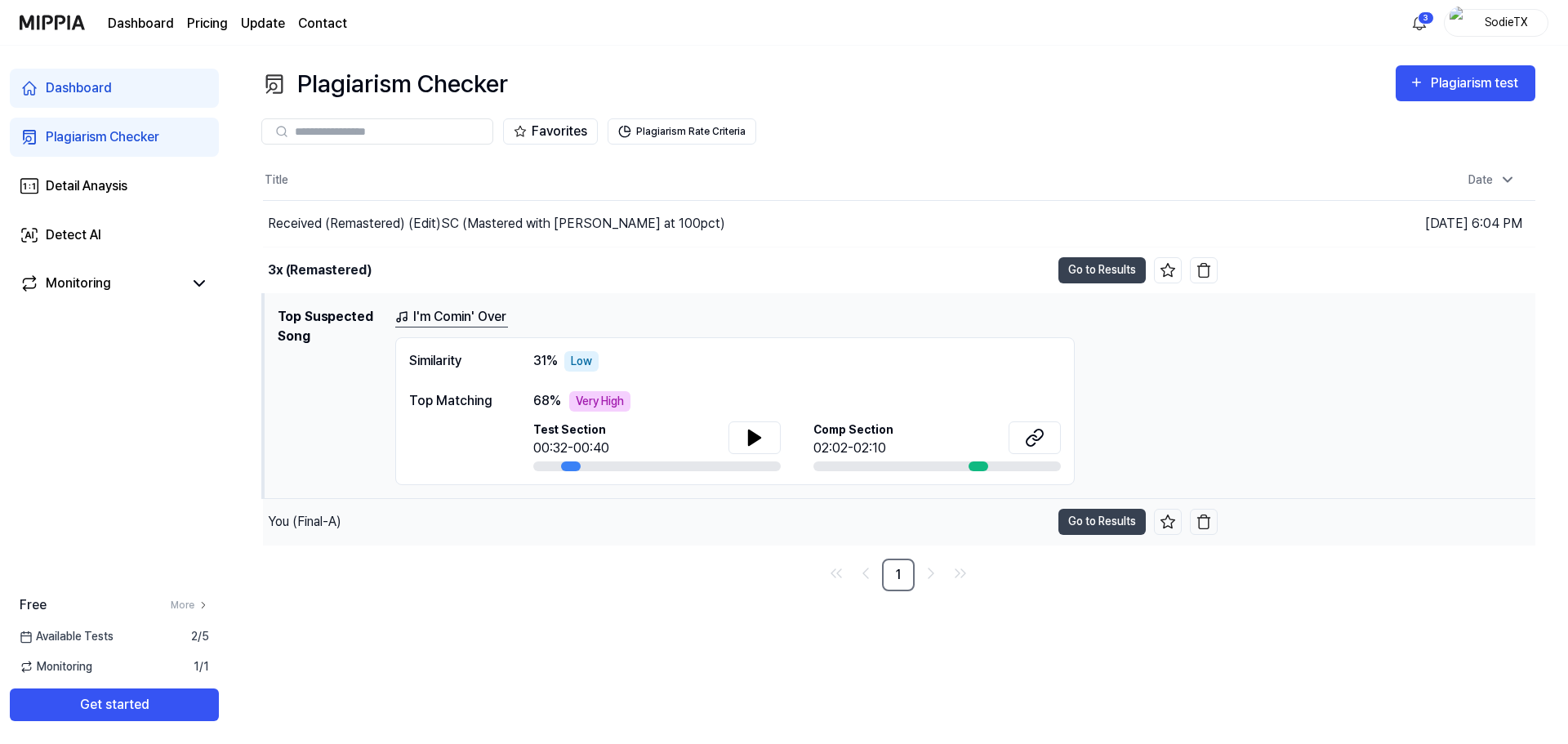
click at [392, 510] on div "You (Final-A)" at bounding box center [656, 522] width 788 height 46
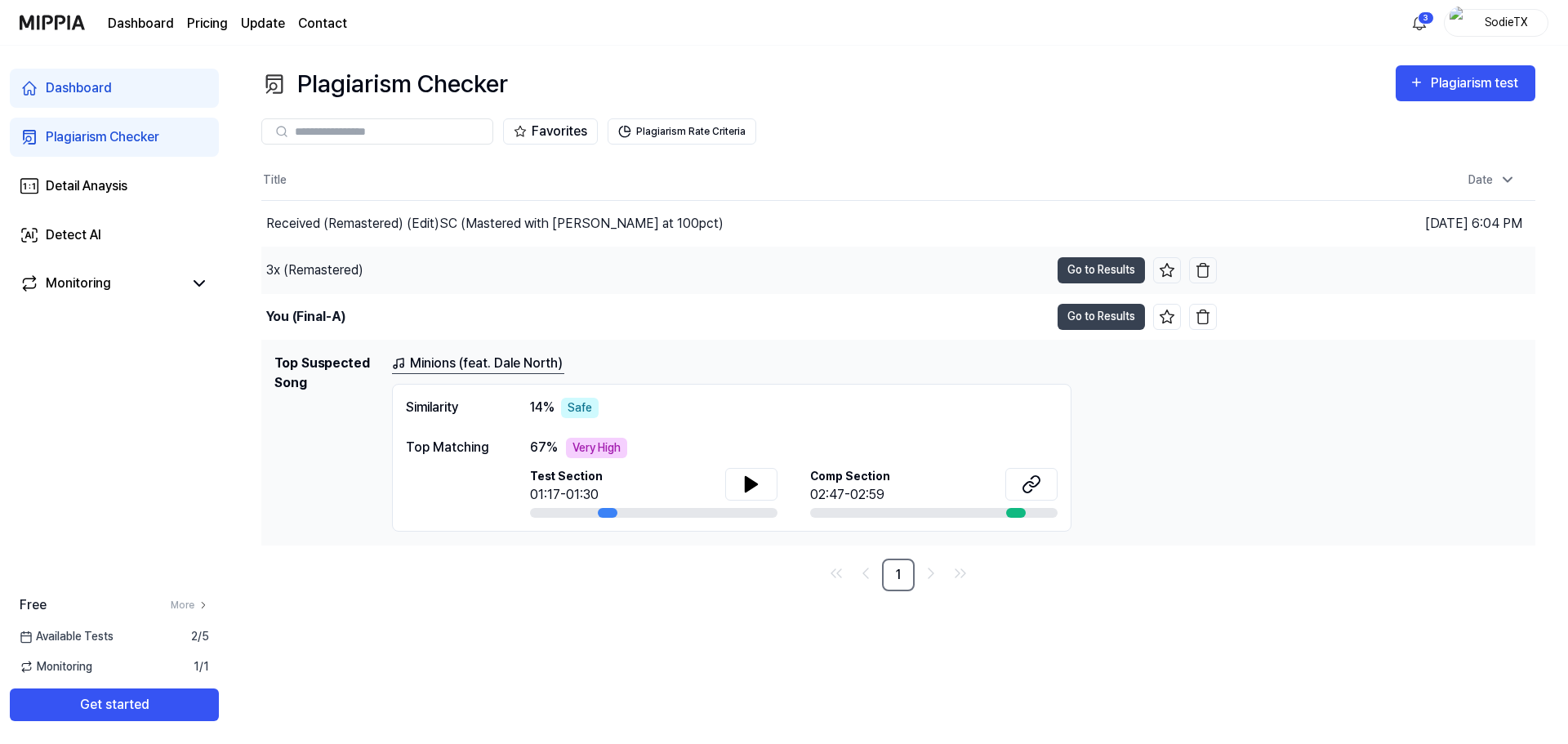
click at [456, 264] on div "3x (Remastered)" at bounding box center [656, 270] width 788 height 46
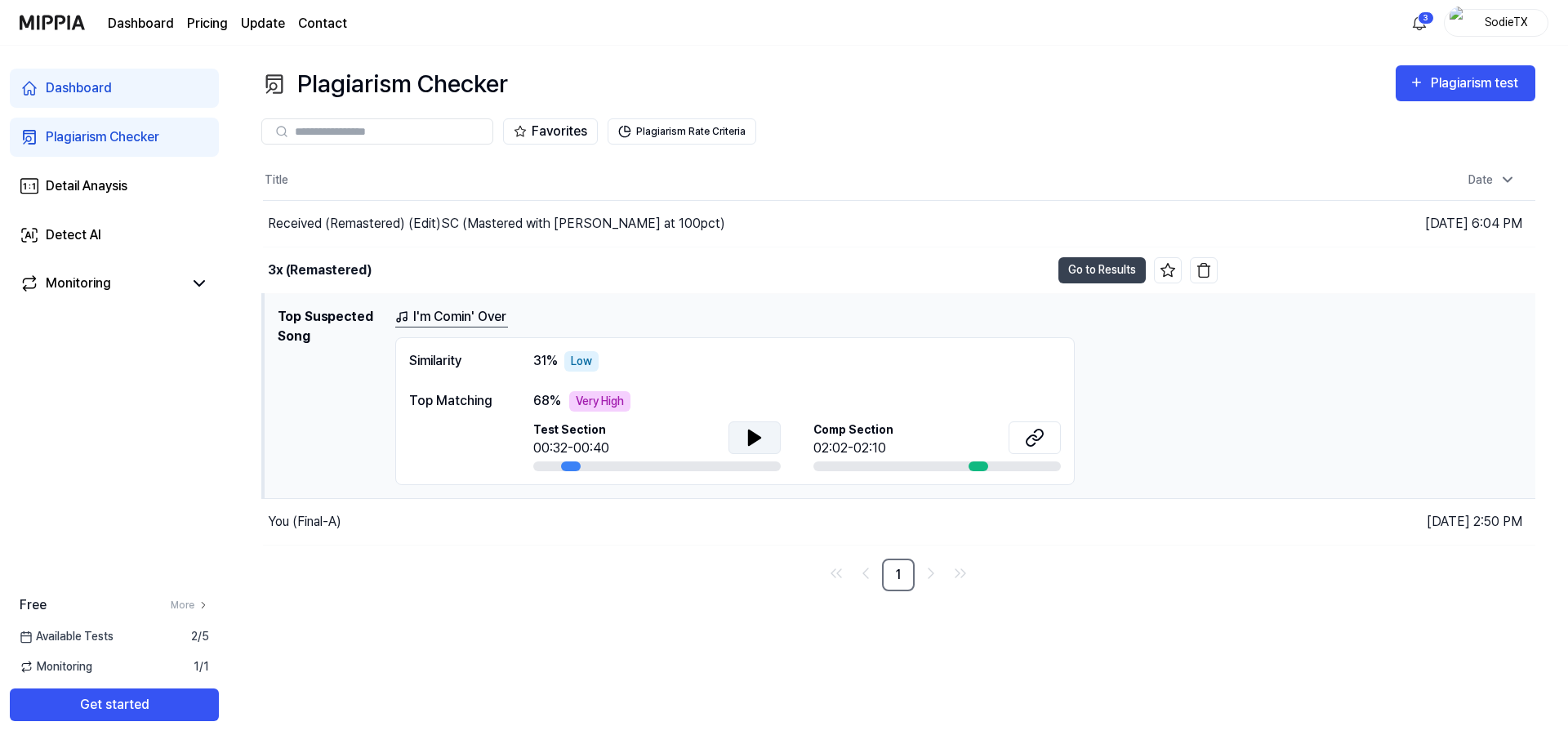
click at [743, 438] on button at bounding box center [754, 437] width 52 height 32
click at [755, 438] on icon at bounding box center [754, 438] width 20 height 20
